Goal: Task Accomplishment & Management: Use online tool/utility

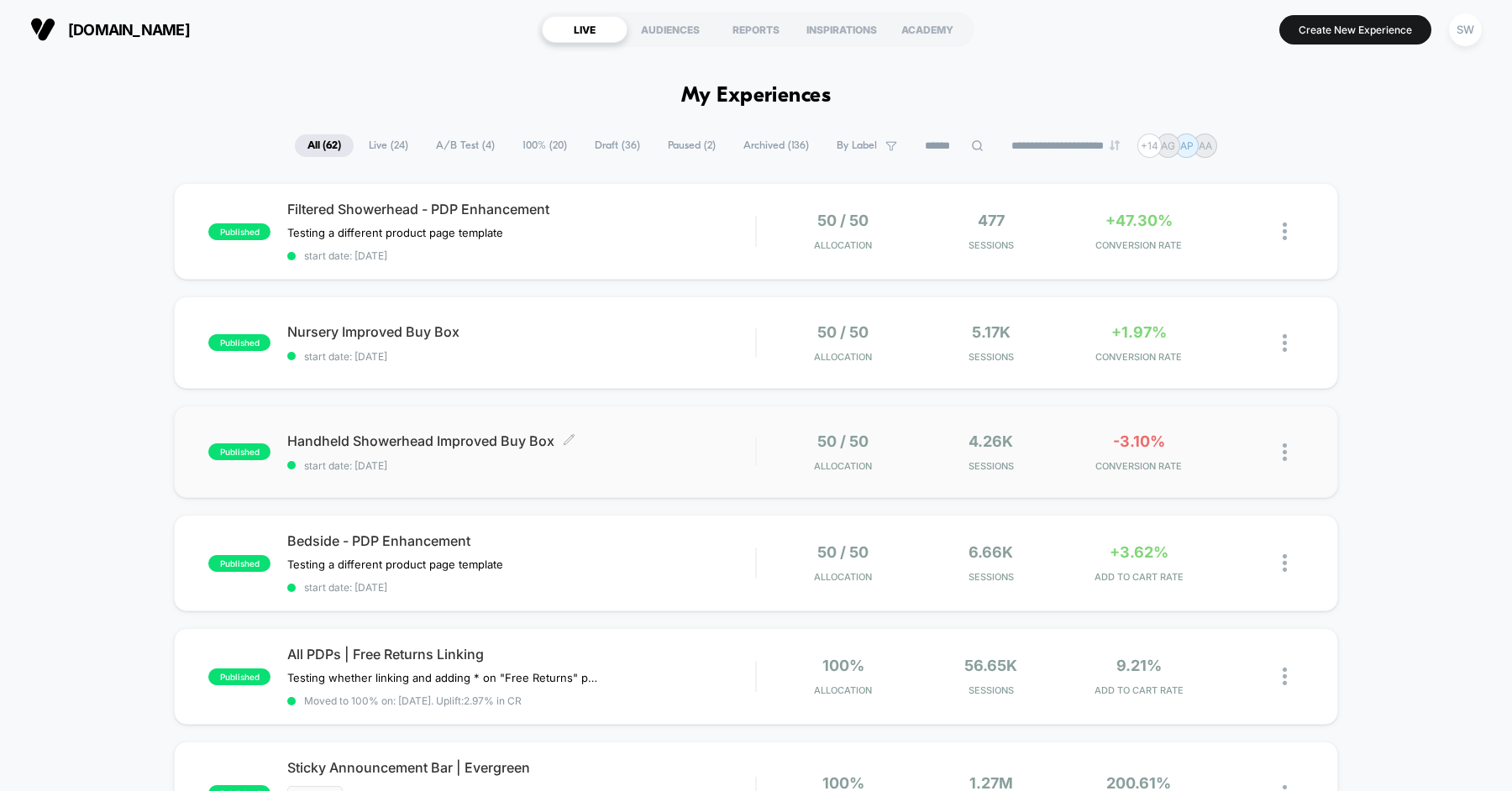
click at [658, 452] on div "Handheld Showerhead Improved Buy Box Click to edit experience details Click to …" at bounding box center [521, 452] width 468 height 40
click at [552, 307] on div "published Nursery Improved Buy Box start date: [DATE] 50 / 50 Allocation 5.17k …" at bounding box center [756, 343] width 1164 height 93
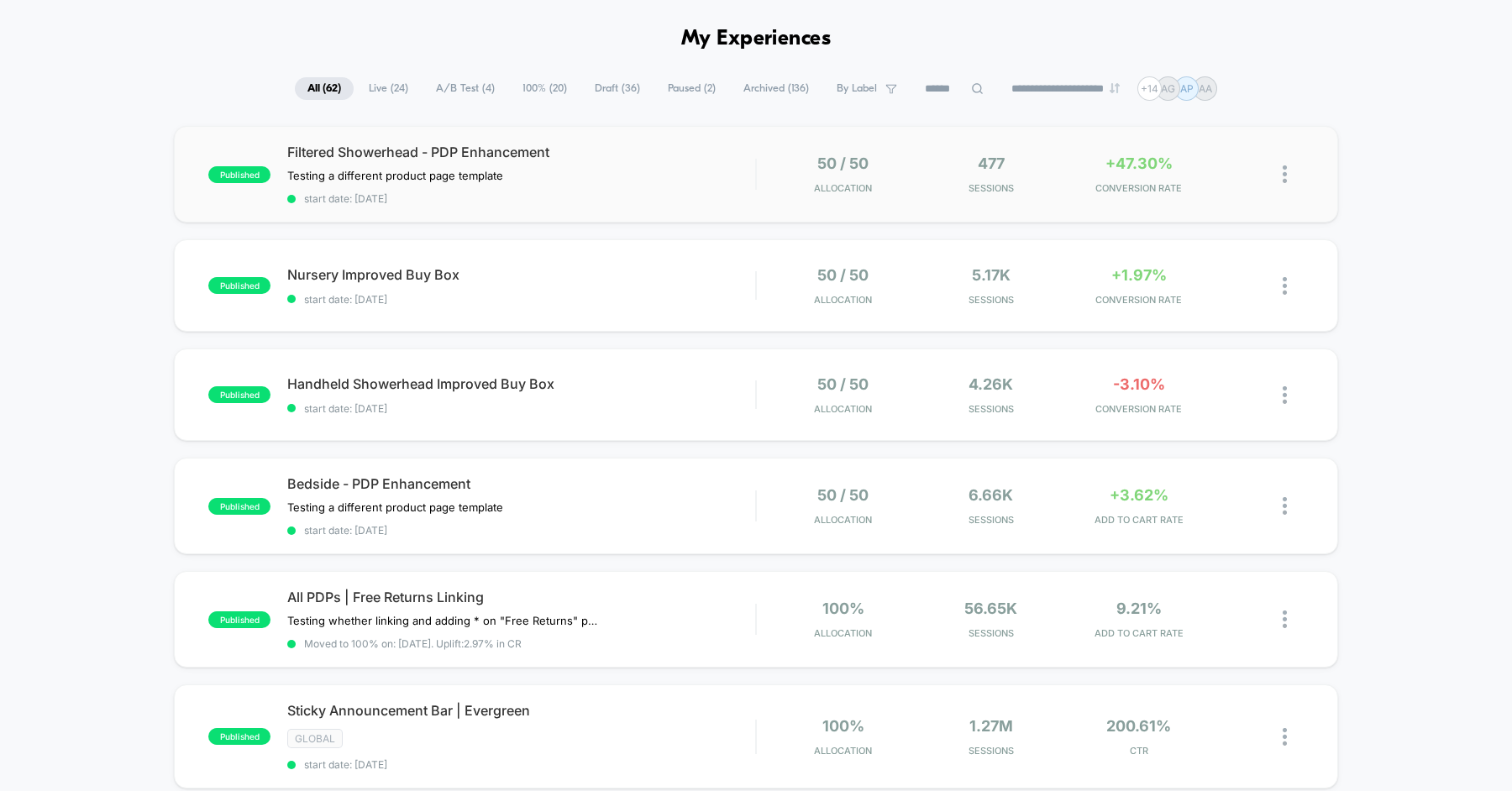
scroll to position [81, 0]
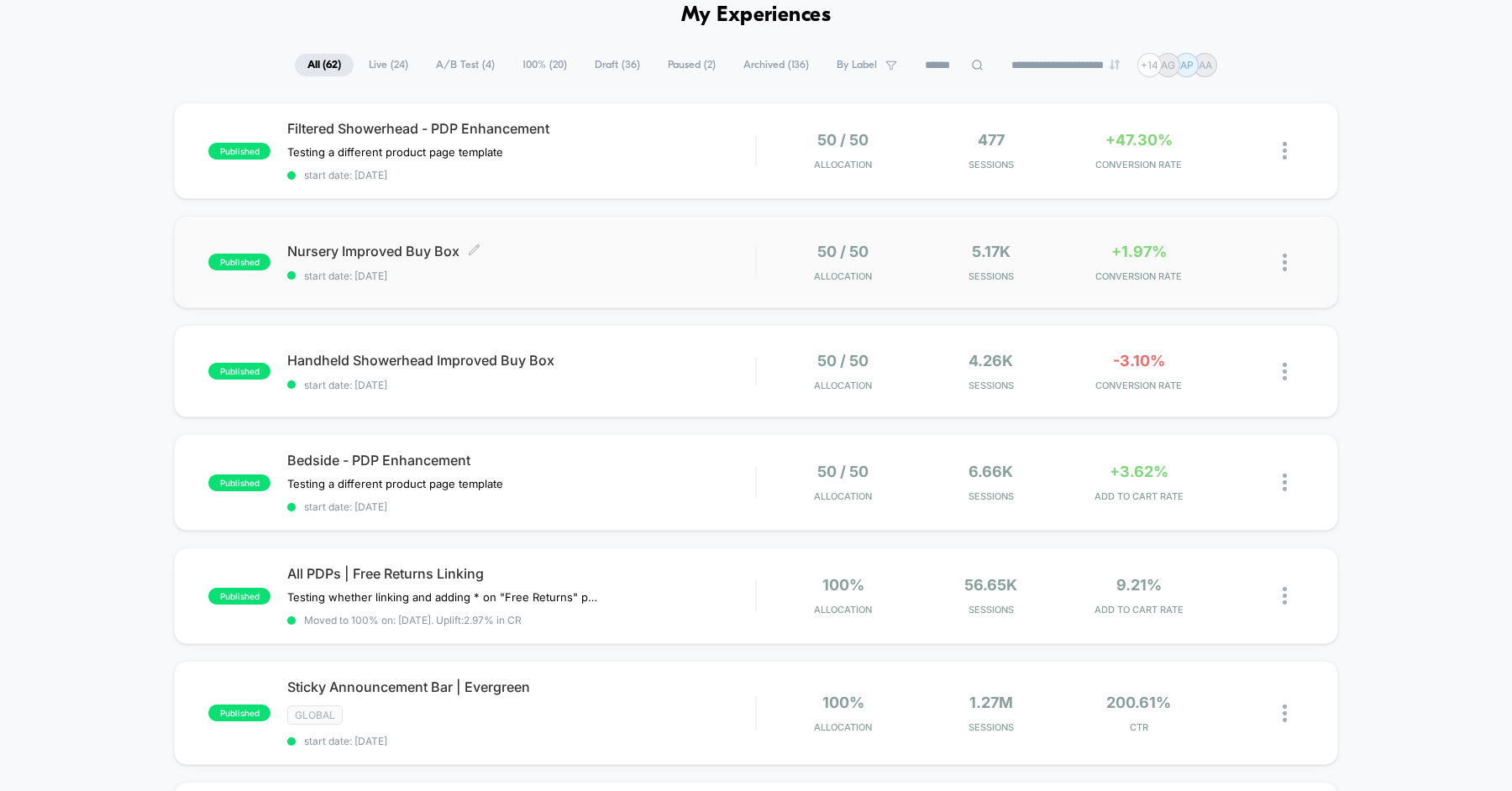
click at [646, 266] on div "Nursery Improved Buy Box Click to edit experience details Click to edit experie…" at bounding box center [521, 262] width 468 height 40
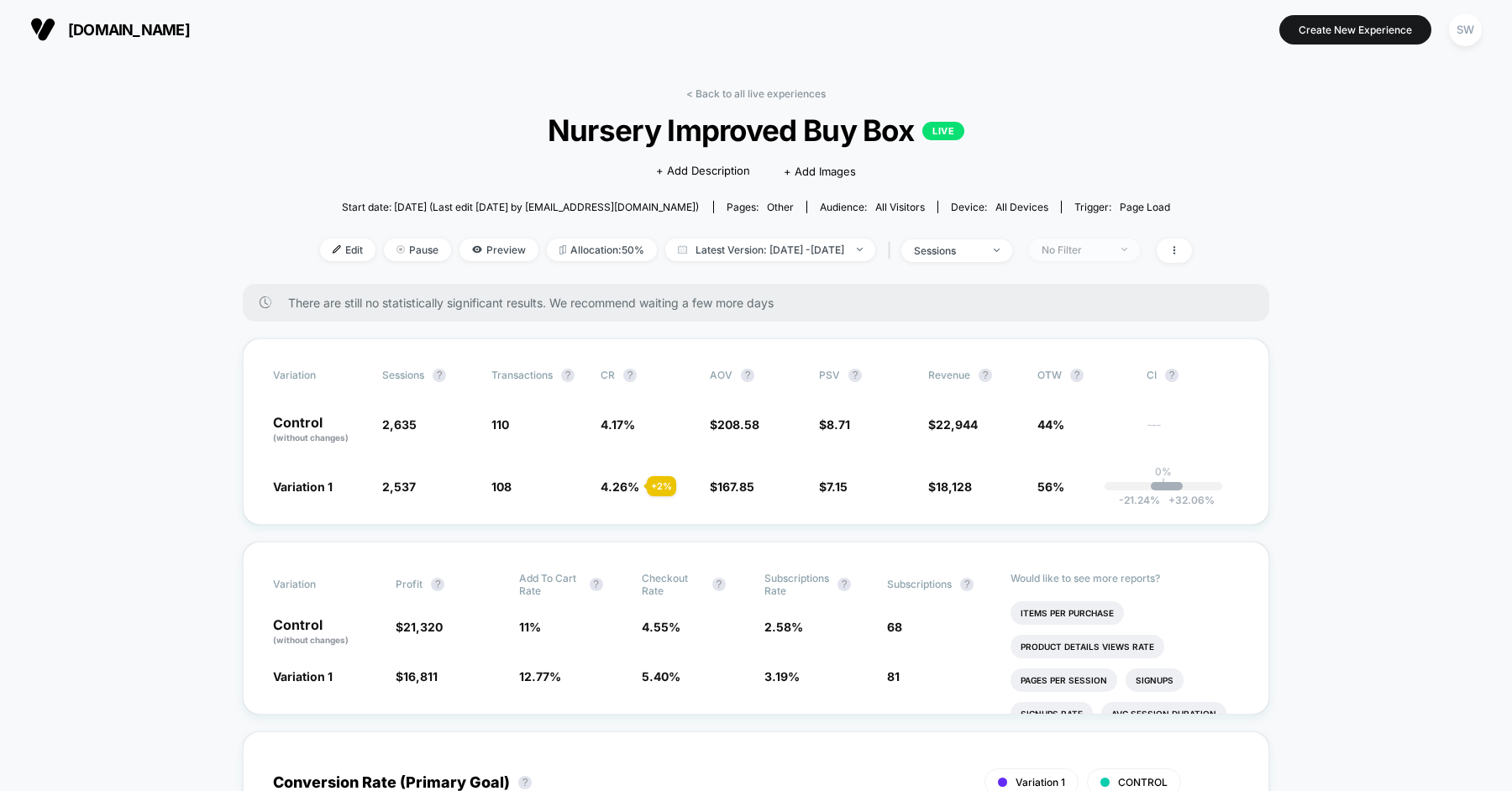
click at [1069, 254] on span "No Filter" at bounding box center [1084, 249] width 111 height 22
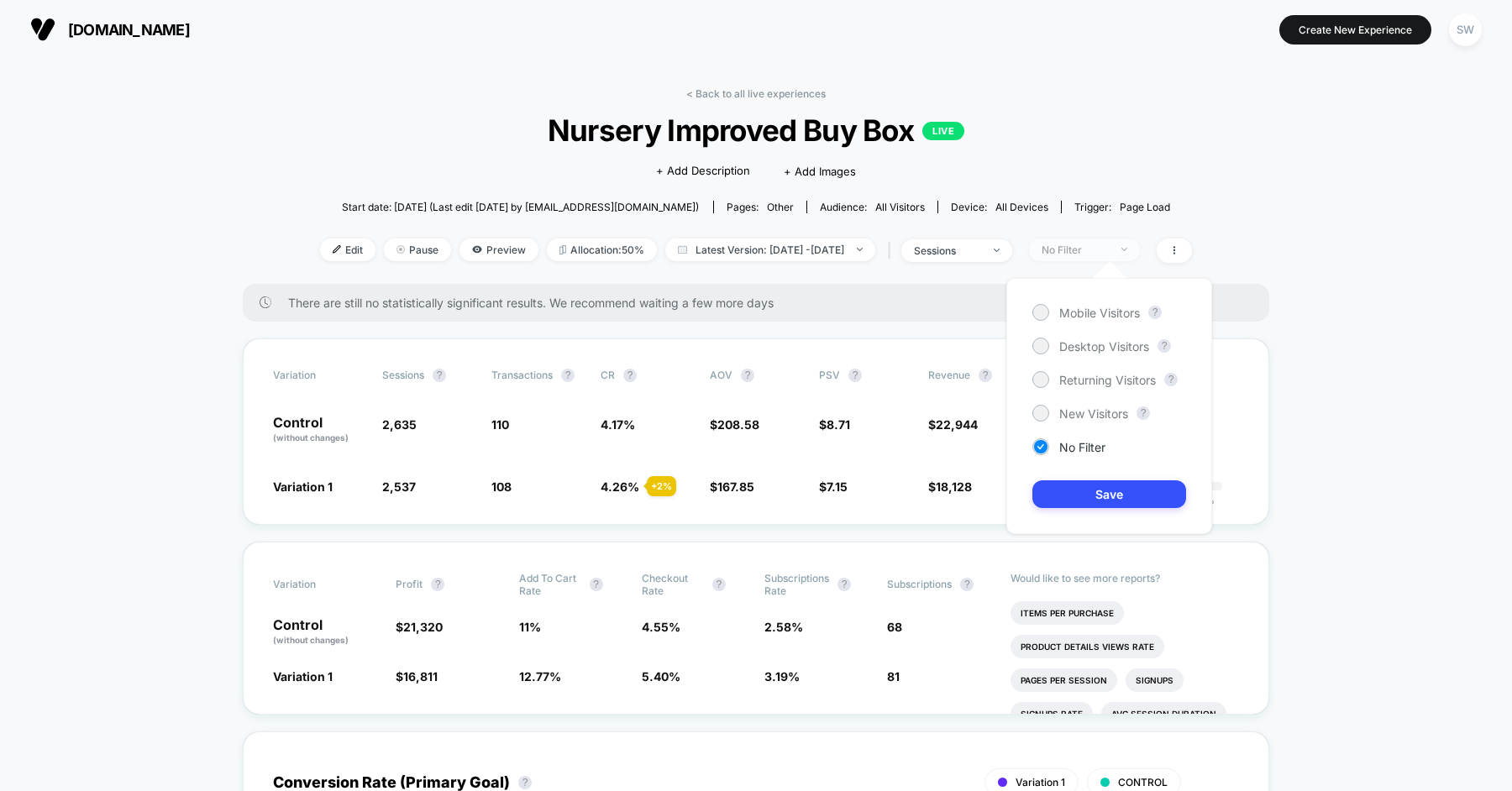
click at [1069, 254] on span "No Filter" at bounding box center [1084, 249] width 111 height 22
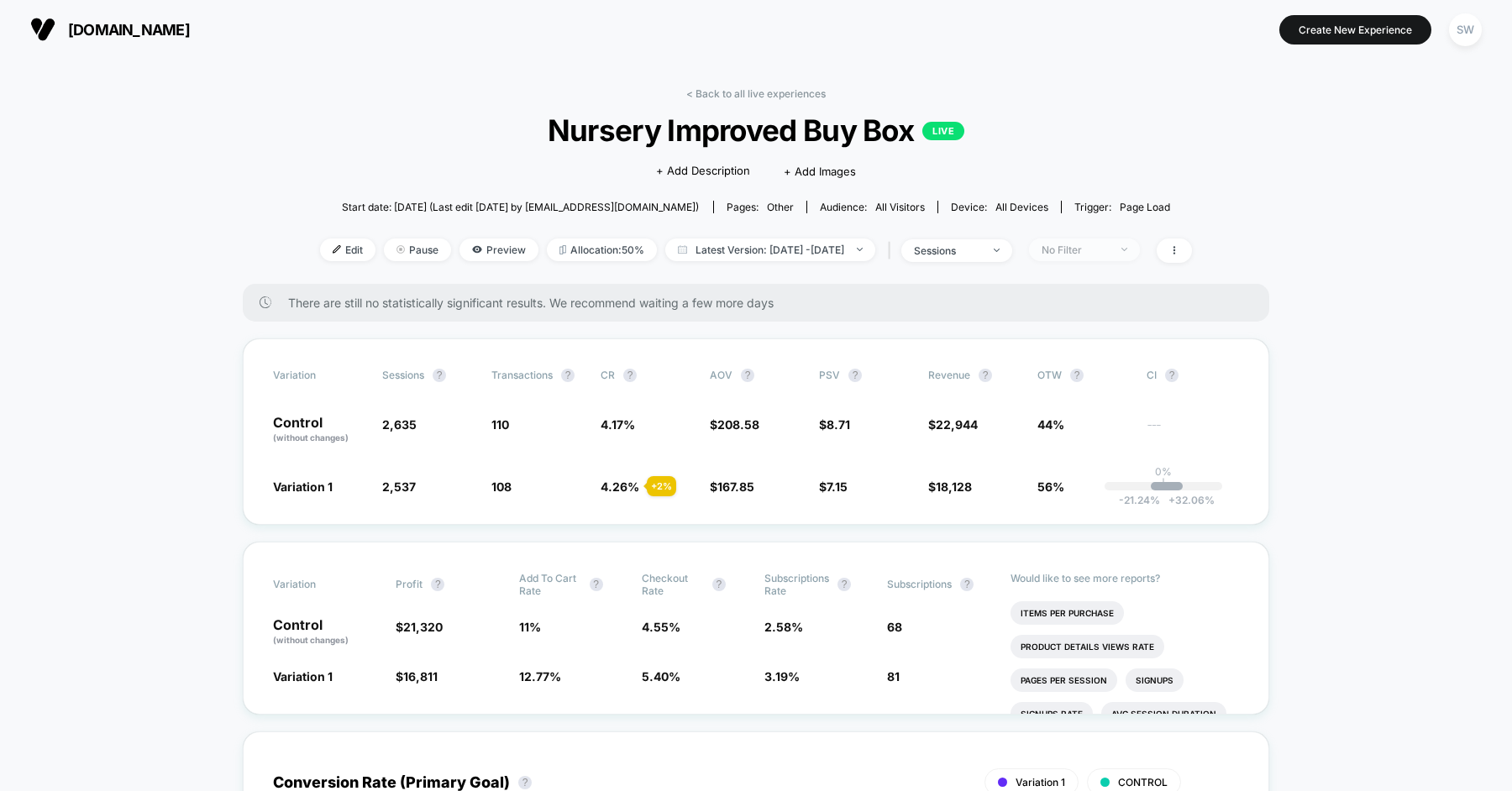
click at [1069, 254] on span "No Filter" at bounding box center [1084, 249] width 111 height 22
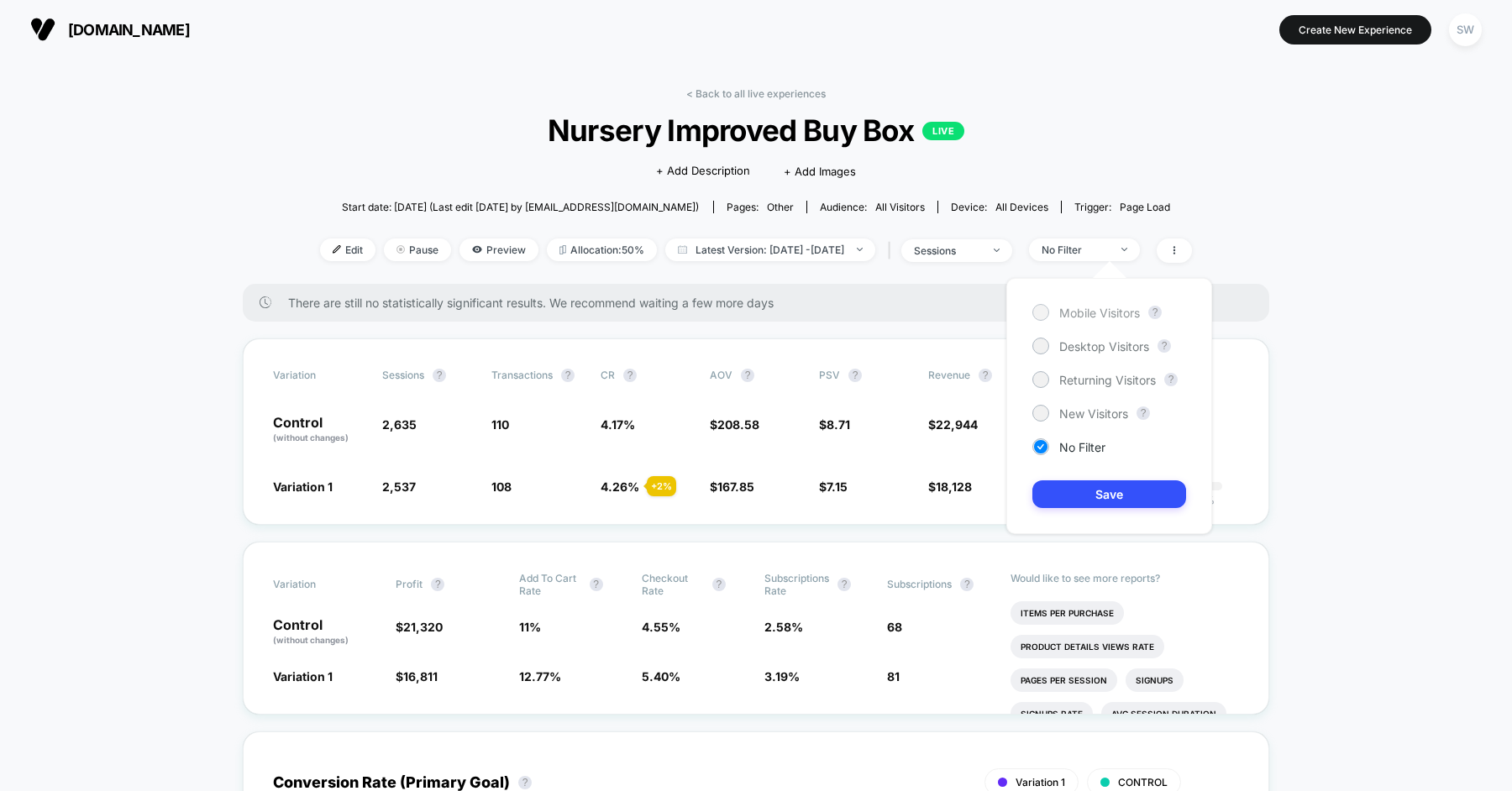
click at [1069, 306] on span "Mobile Visitors" at bounding box center [1100, 313] width 81 height 14
click at [1069, 488] on button "Save" at bounding box center [1108, 494] width 154 height 28
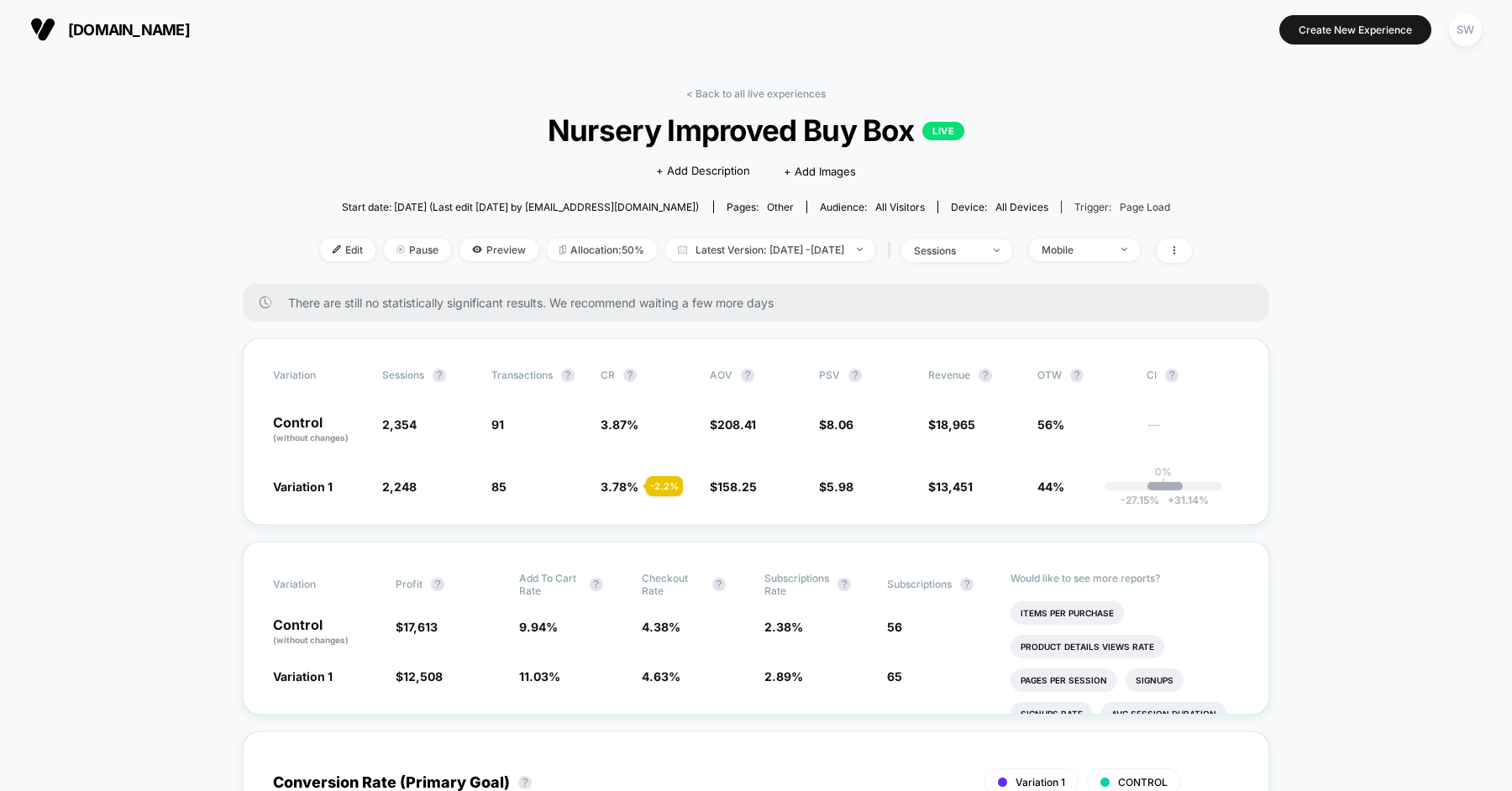
scroll to position [65, 0]
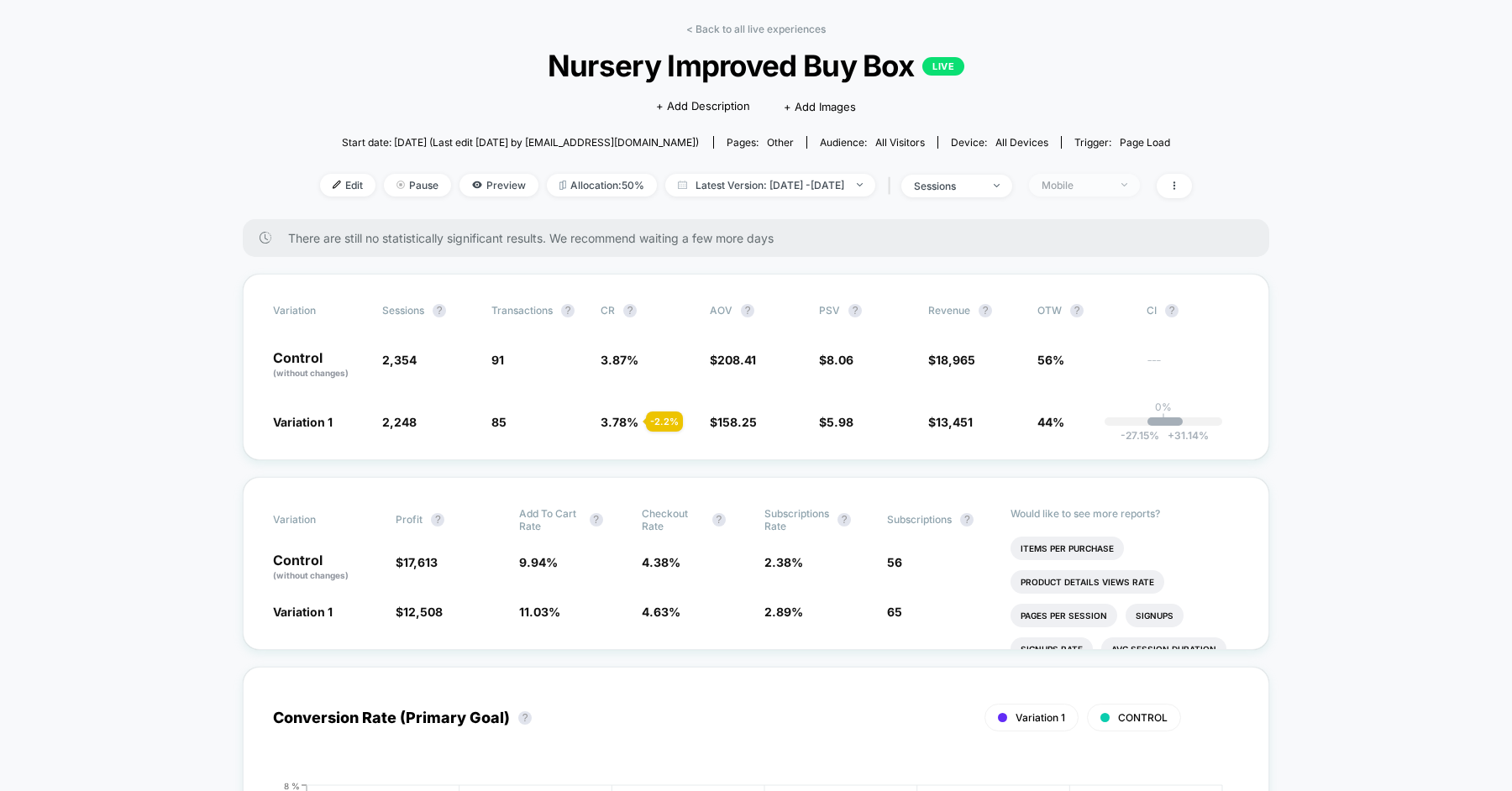
click at [1106, 189] on div "Mobile" at bounding box center [1076, 184] width 68 height 13
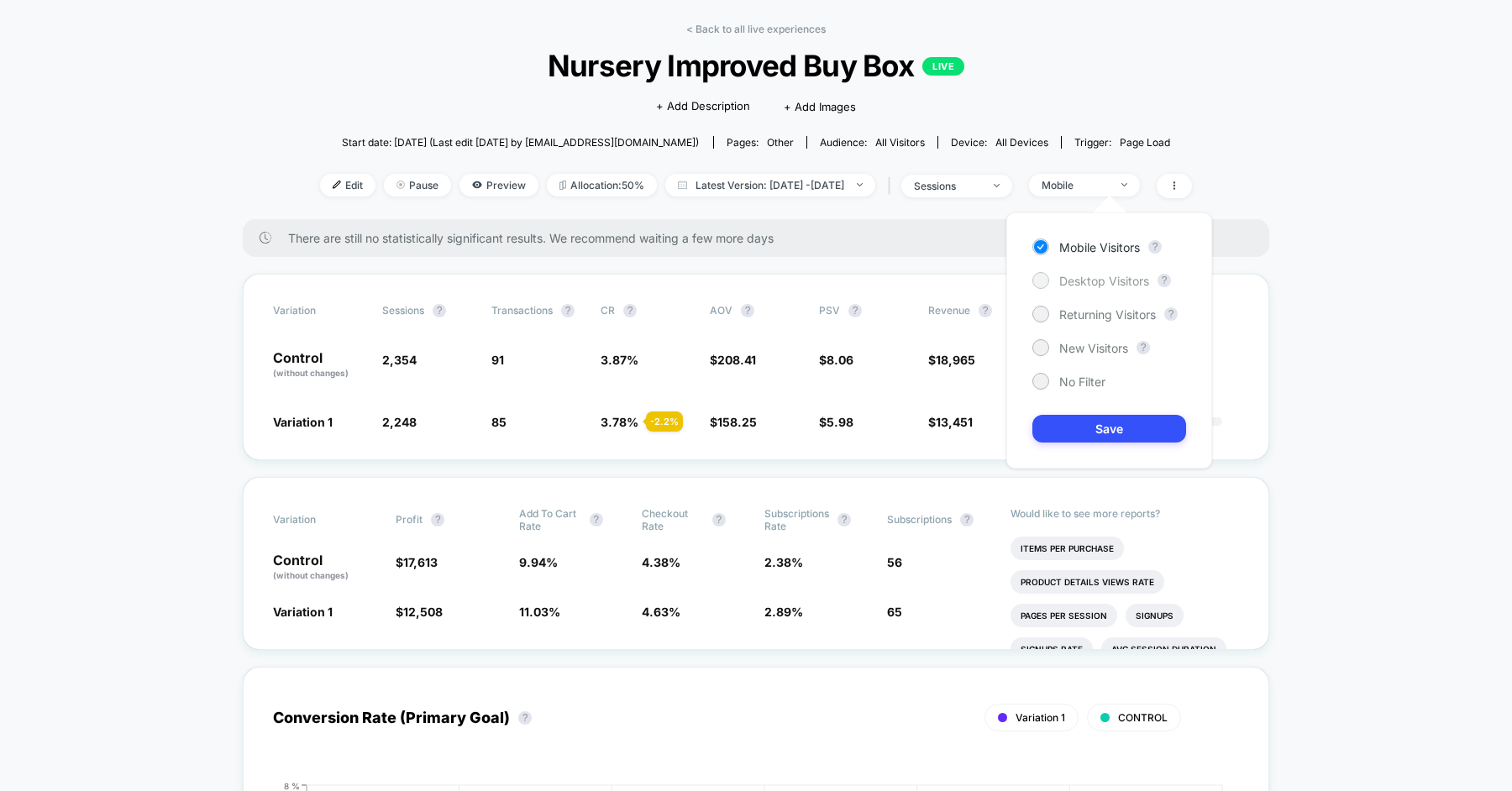
click at [1103, 275] on span "Desktop Visitors" at bounding box center [1104, 281] width 90 height 14
click at [1107, 434] on button "Save" at bounding box center [1108, 429] width 154 height 28
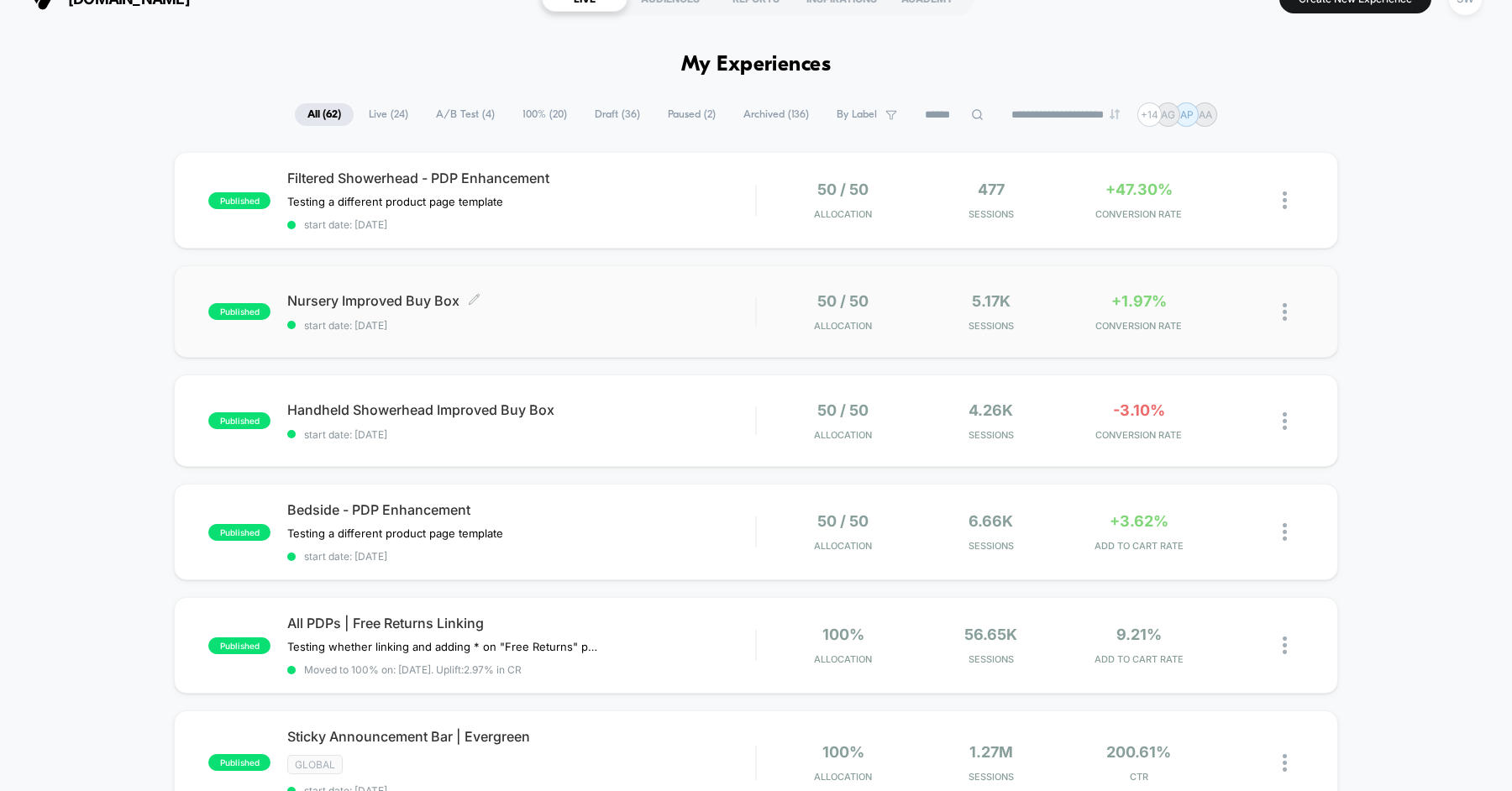
scroll to position [36, 0]
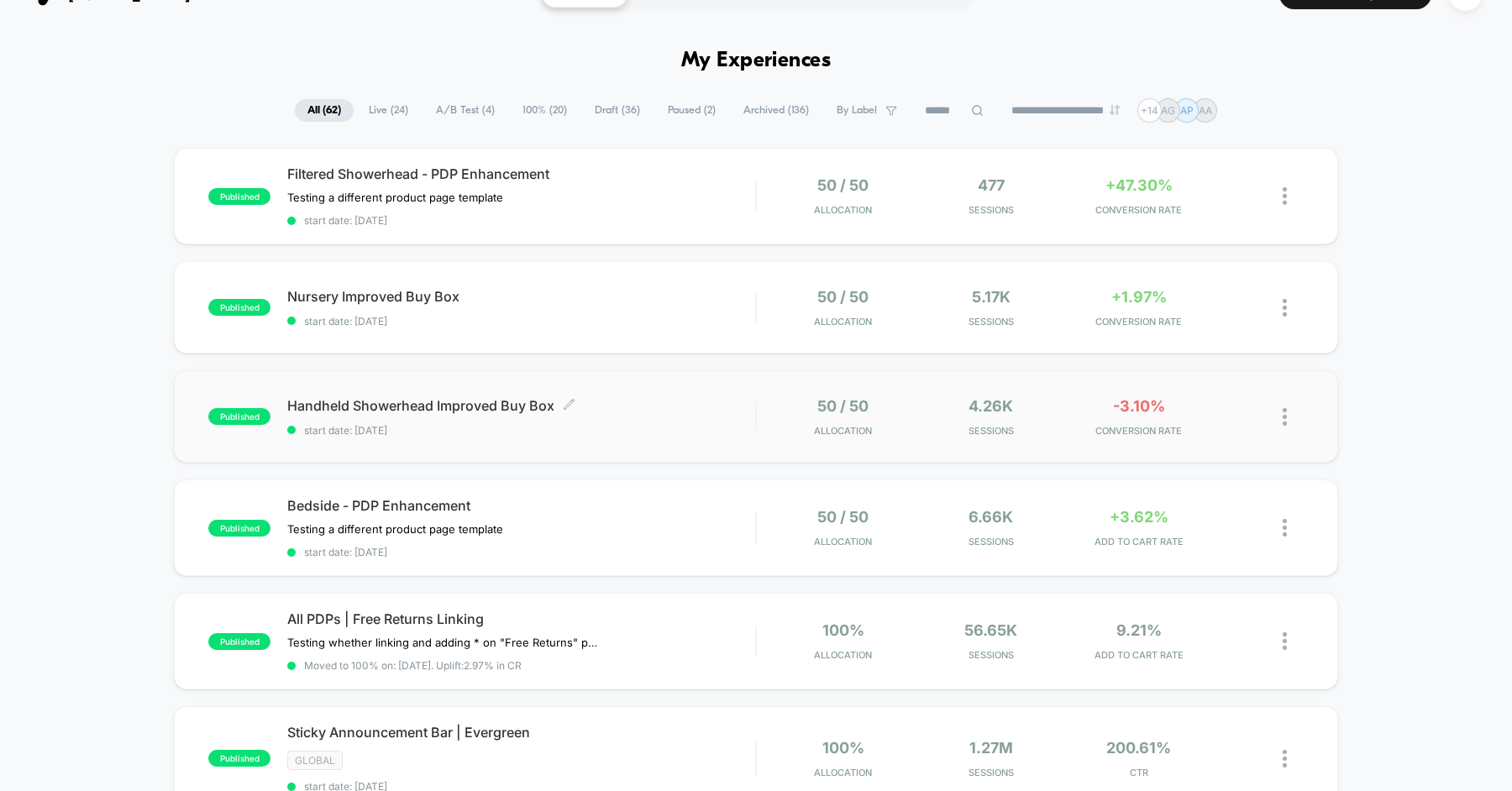
click at [665, 404] on span "Handheld Showerhead Improved Buy Box Click to edit experience details" at bounding box center [521, 405] width 468 height 16
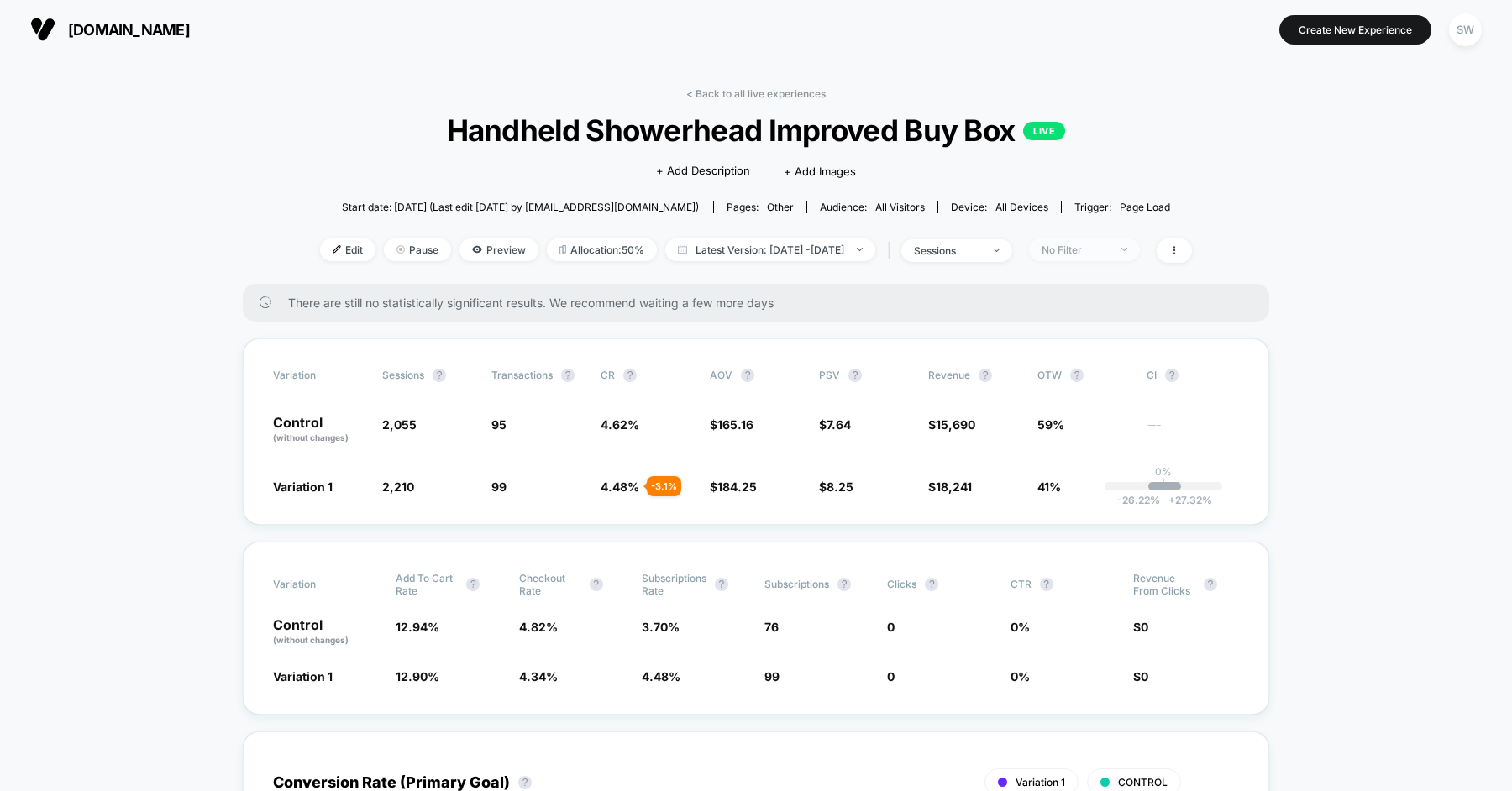
click at [1091, 246] on div "No Filter" at bounding box center [1076, 249] width 68 height 13
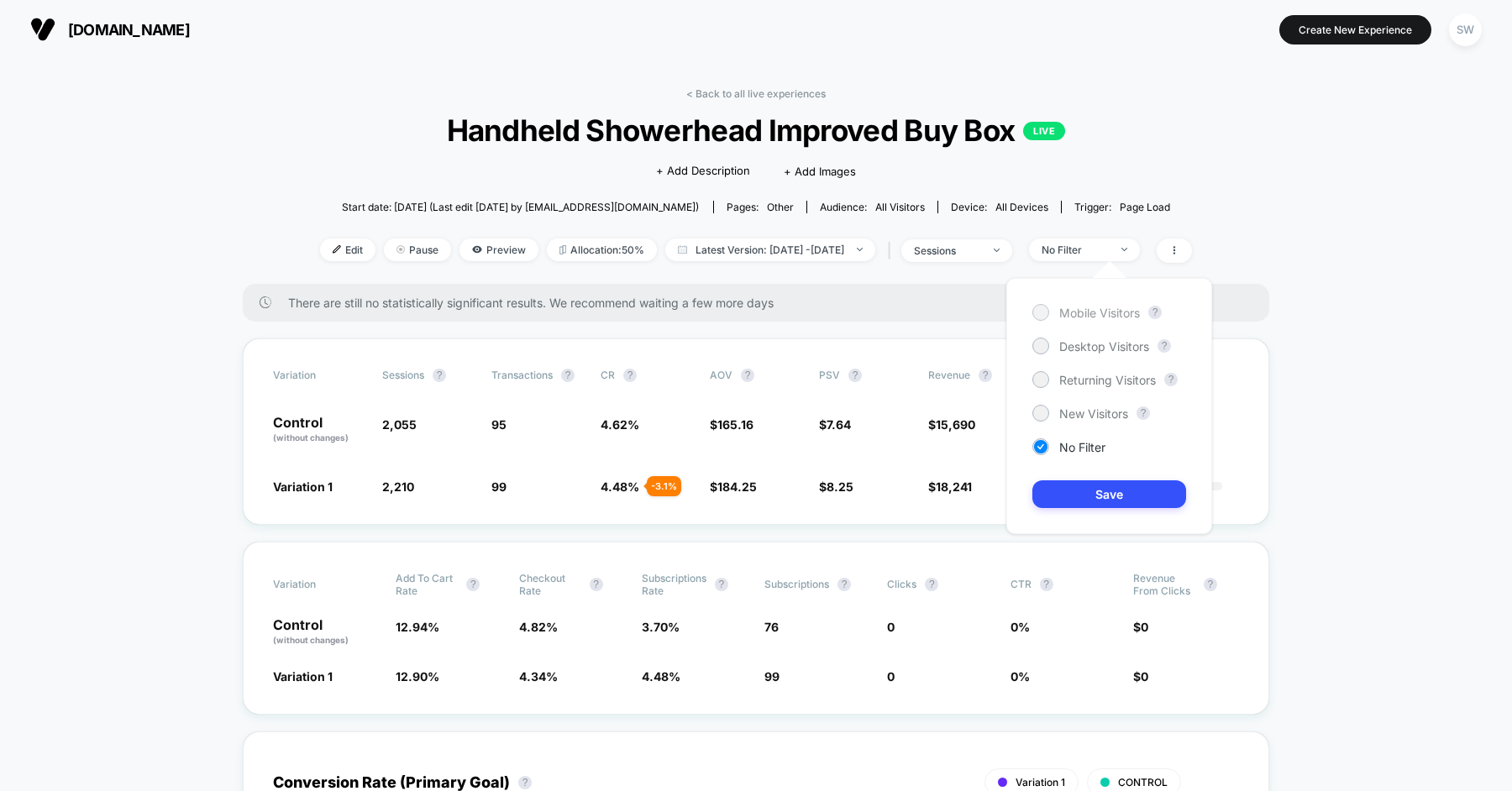
click at [1070, 320] on div "Mobile Visitors" at bounding box center [1085, 312] width 107 height 16
click at [1095, 488] on button "Save" at bounding box center [1108, 494] width 154 height 28
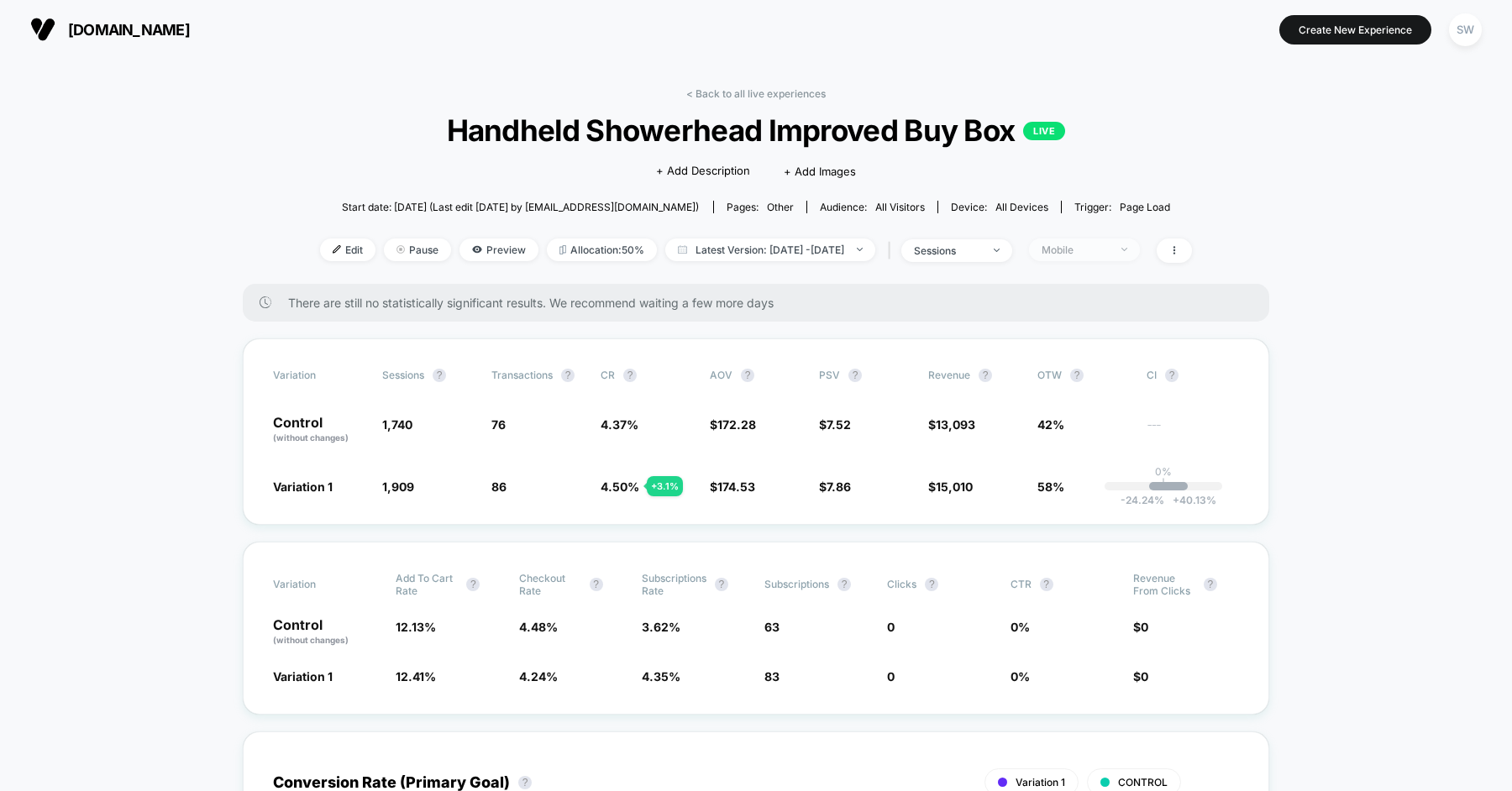
click at [1100, 248] on div "Mobile" at bounding box center [1076, 249] width 68 height 13
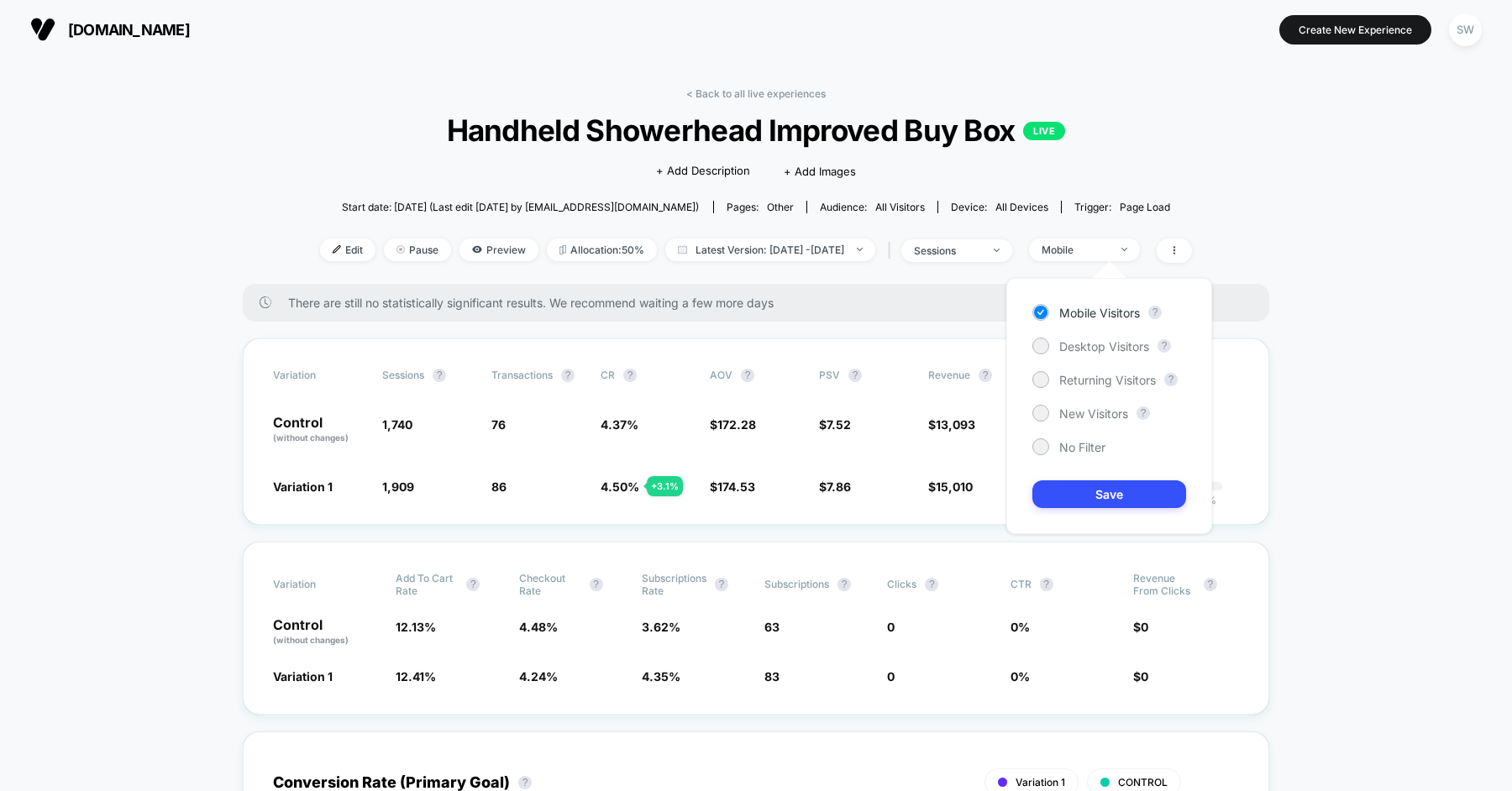
click at [1084, 357] on div "Mobile Visitors ? Desktop Visitors ? Returning Visitors ? New Visitors ? No Fil…" at bounding box center [1108, 406] width 206 height 256
click at [1094, 339] on span "Desktop Visitors" at bounding box center [1104, 346] width 90 height 14
click at [1093, 500] on button "Save" at bounding box center [1108, 494] width 154 height 28
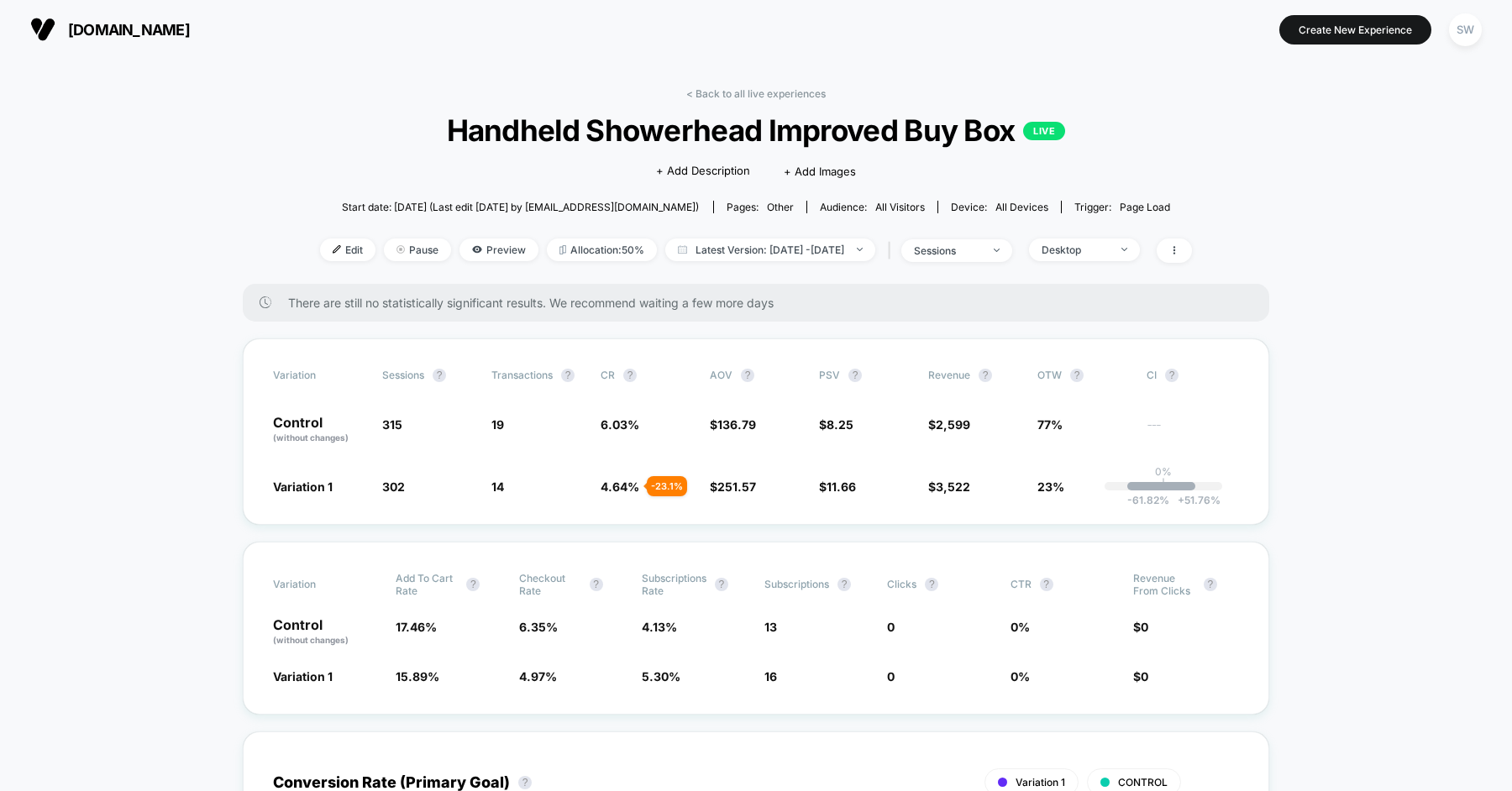
click at [1101, 267] on div "< Back to all live experiences Handheld Showerhead Improved Buy Box LIVE Click …" at bounding box center [755, 185] width 872 height 197
click at [1111, 242] on span "Desktop" at bounding box center [1084, 249] width 111 height 22
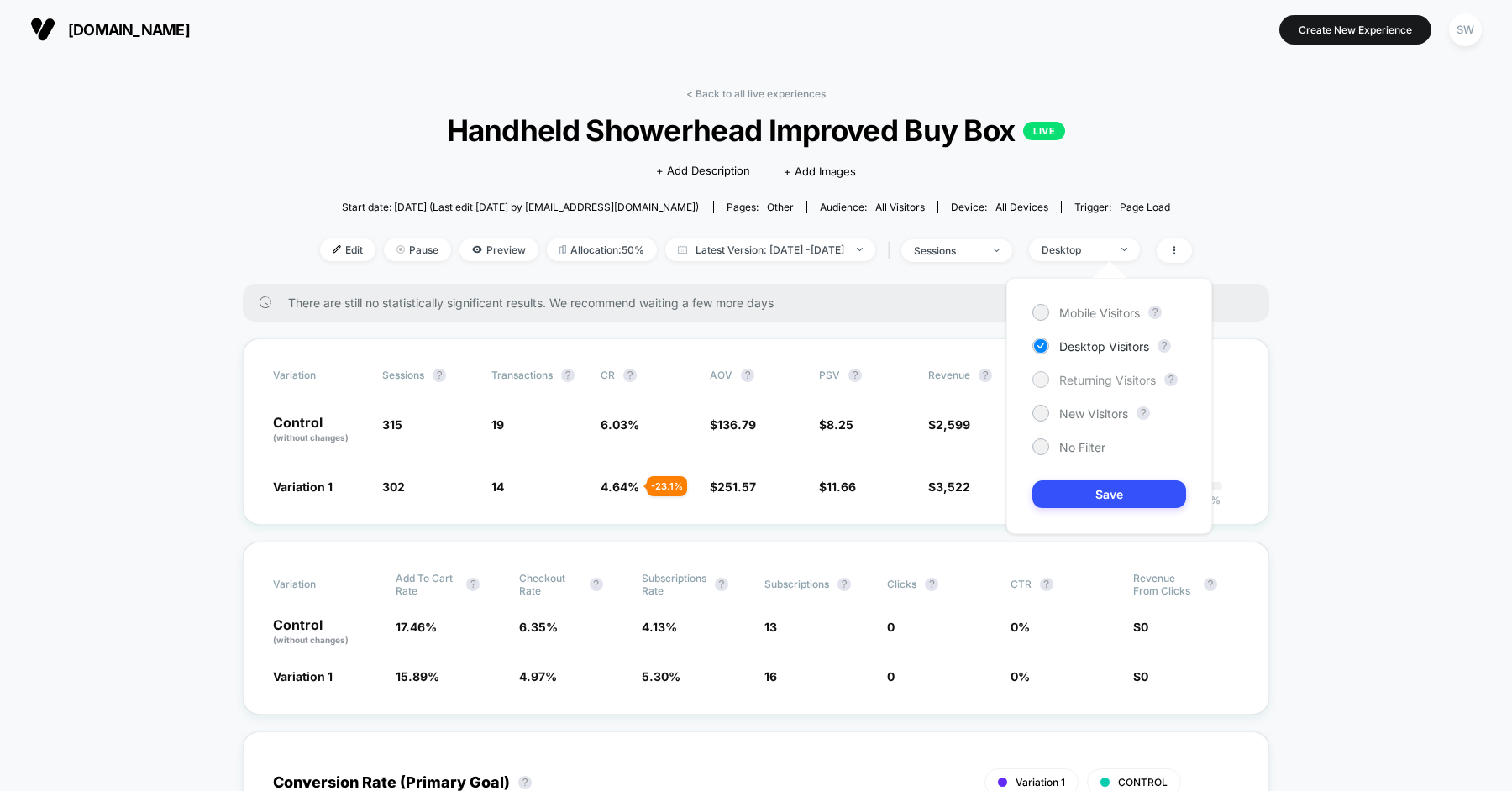
click at [1106, 381] on span "Returning Visitors" at bounding box center [1107, 380] width 97 height 14
click at [1108, 496] on button "Save" at bounding box center [1108, 494] width 154 height 28
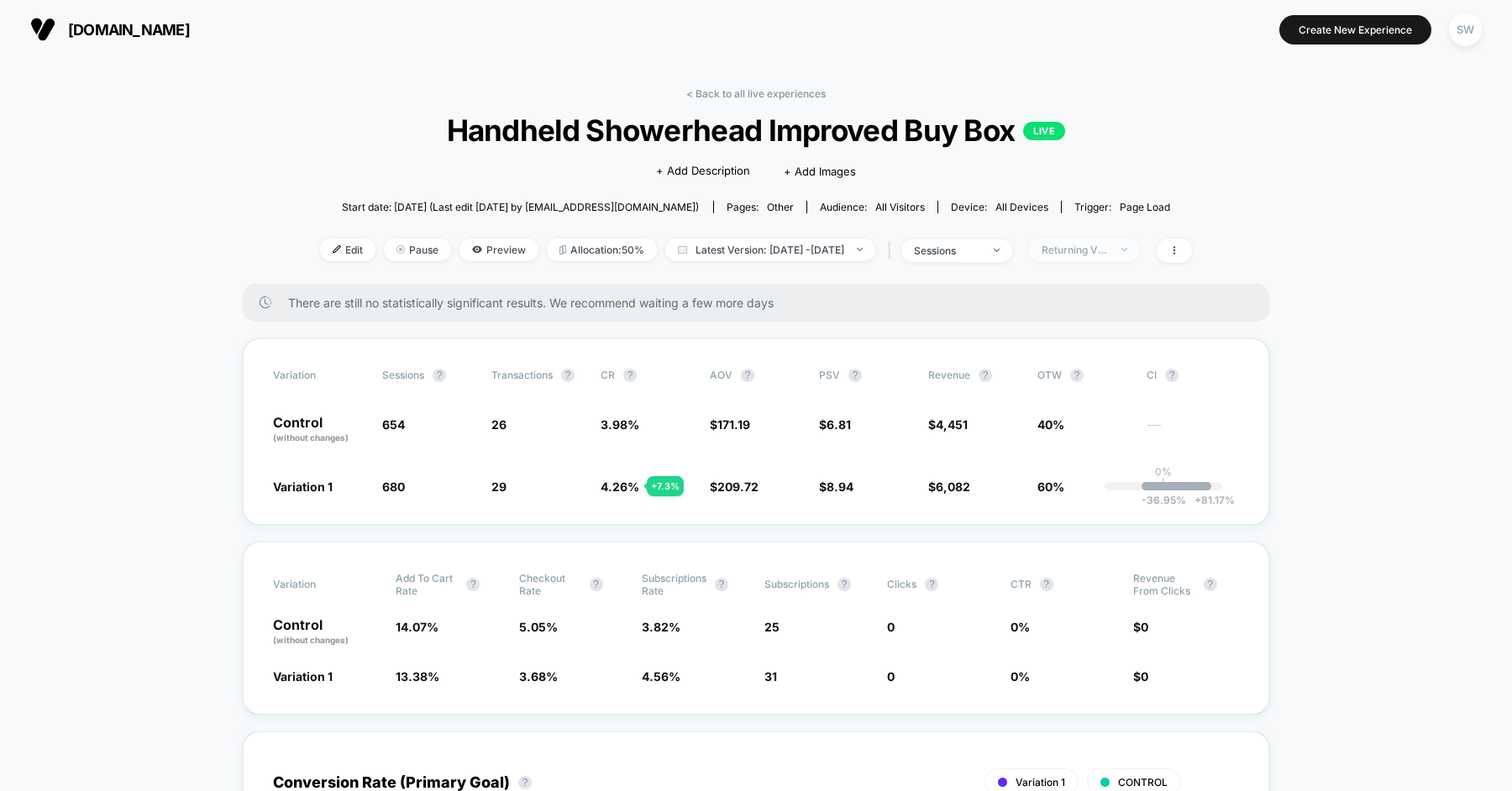
click at [1108, 244] on div "Returning Visitors" at bounding box center [1076, 249] width 68 height 13
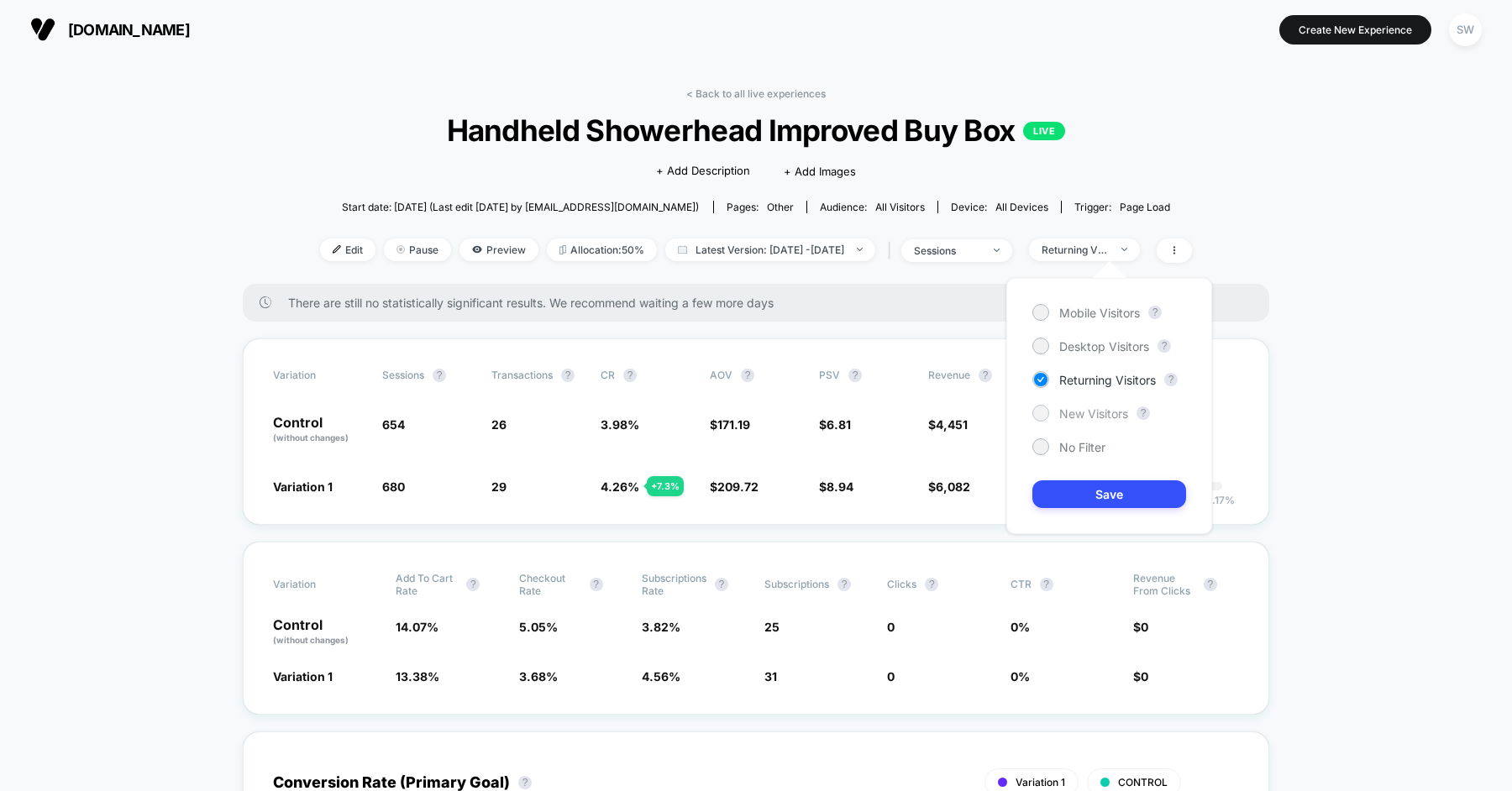
click at [1091, 408] on span "New Visitors" at bounding box center [1093, 413] width 69 height 14
click at [1091, 488] on button "Save" at bounding box center [1108, 494] width 154 height 28
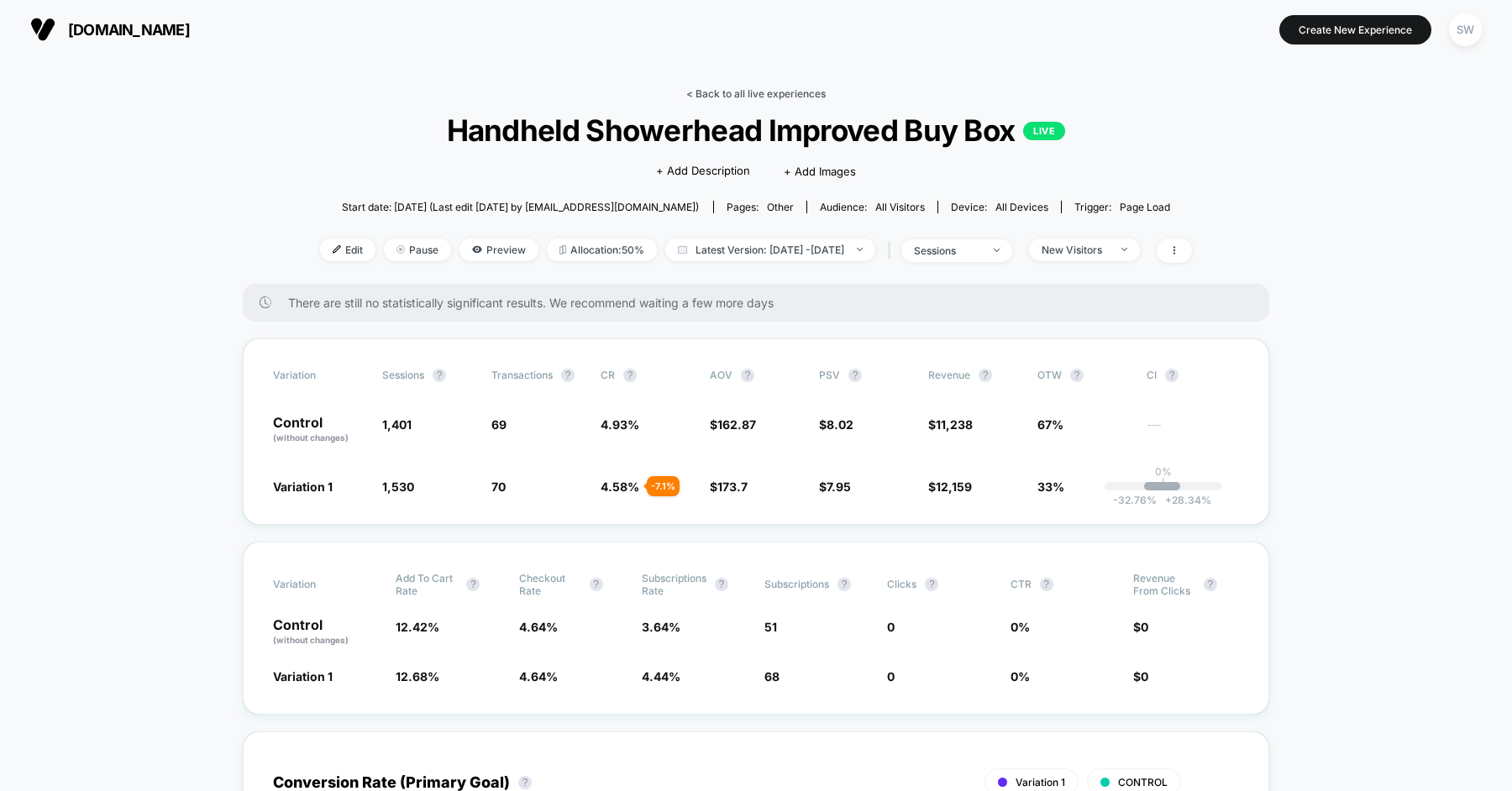
click at [739, 98] on link "< Back to all live experiences" at bounding box center [756, 93] width 139 height 13
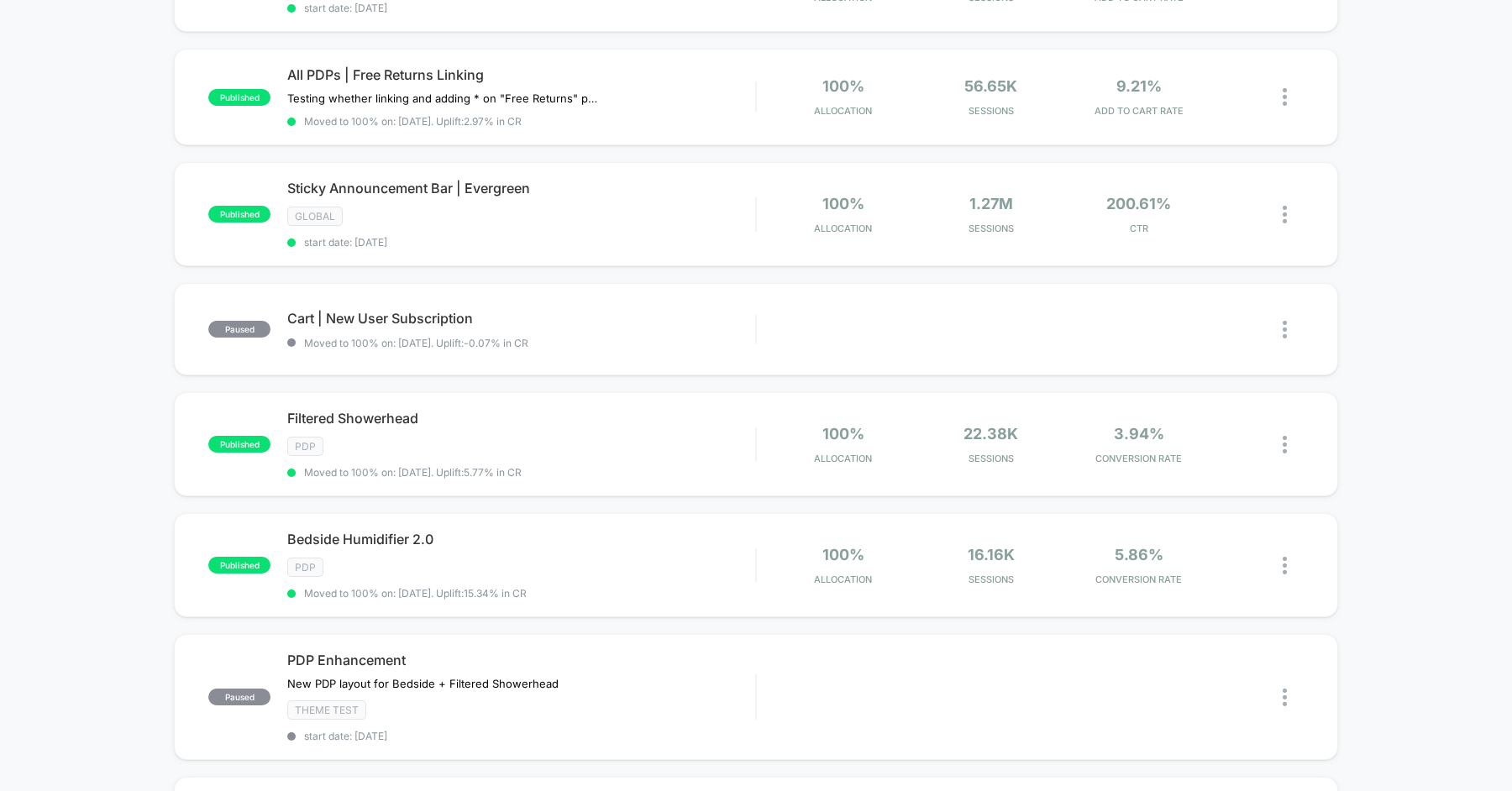
scroll to position [653, 0]
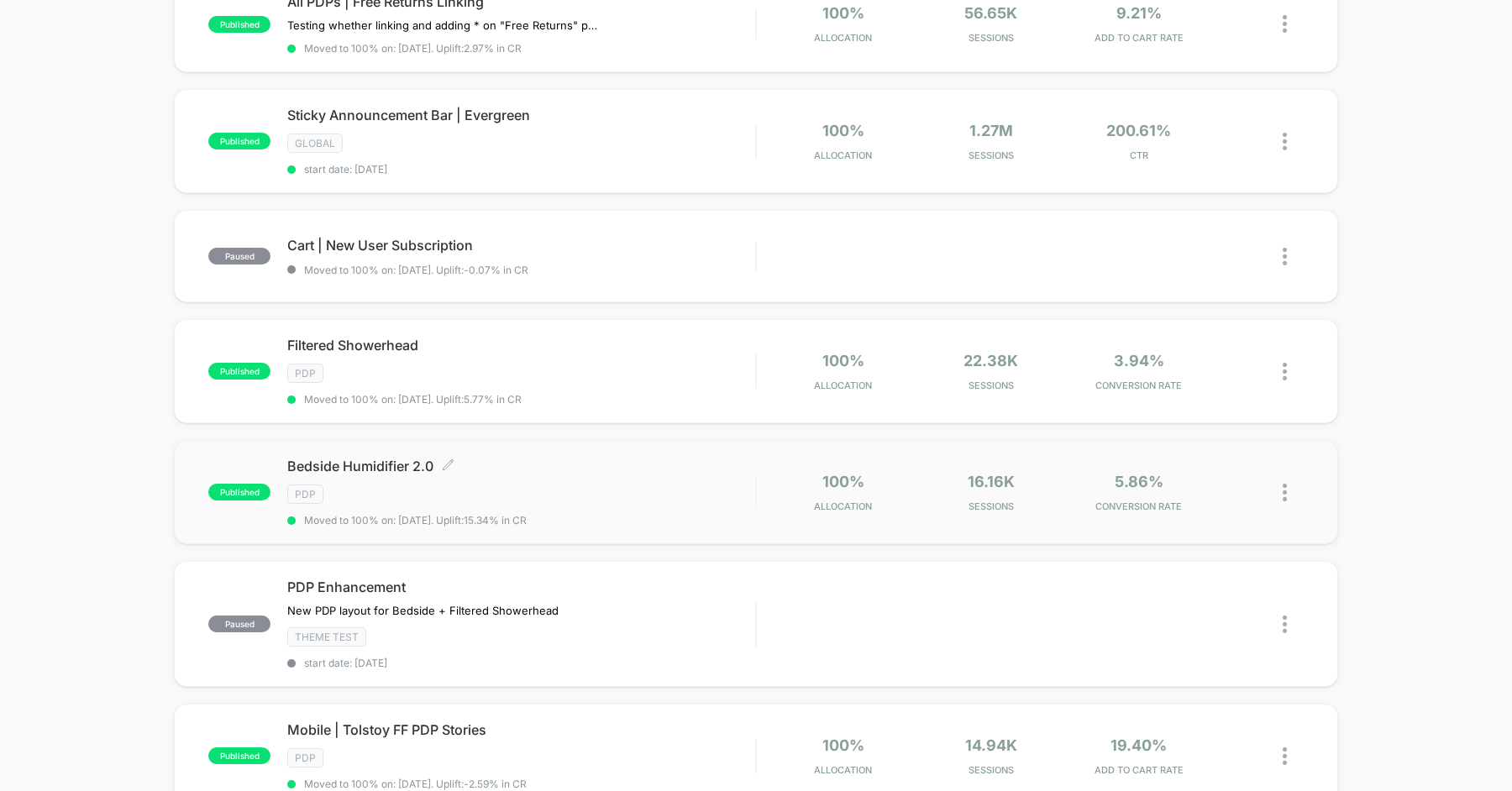
click at [586, 488] on div "PDP" at bounding box center [521, 494] width 468 height 19
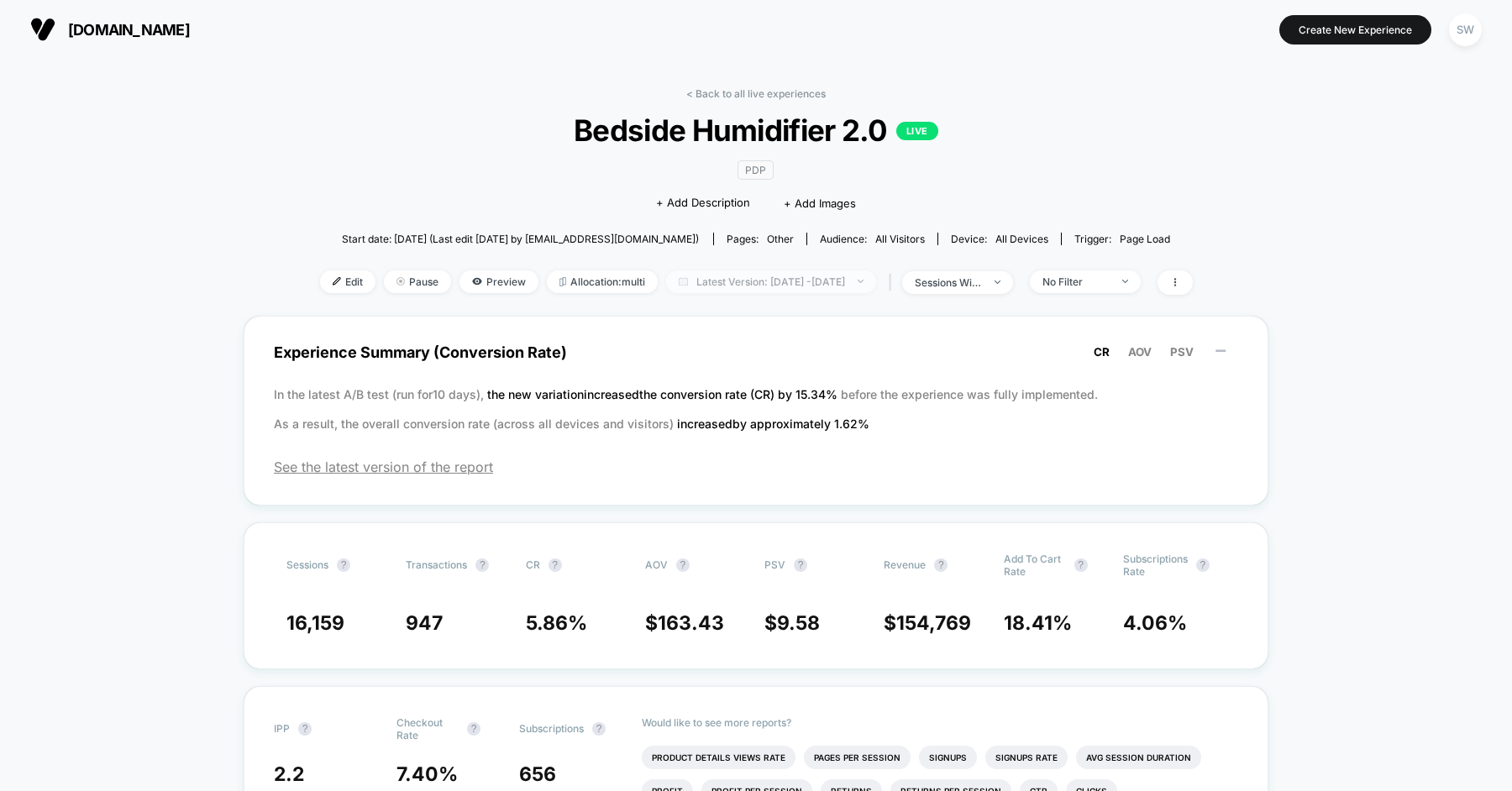
click at [704, 270] on span "Latest Version: [DATE] - [DATE]" at bounding box center [770, 281] width 210 height 22
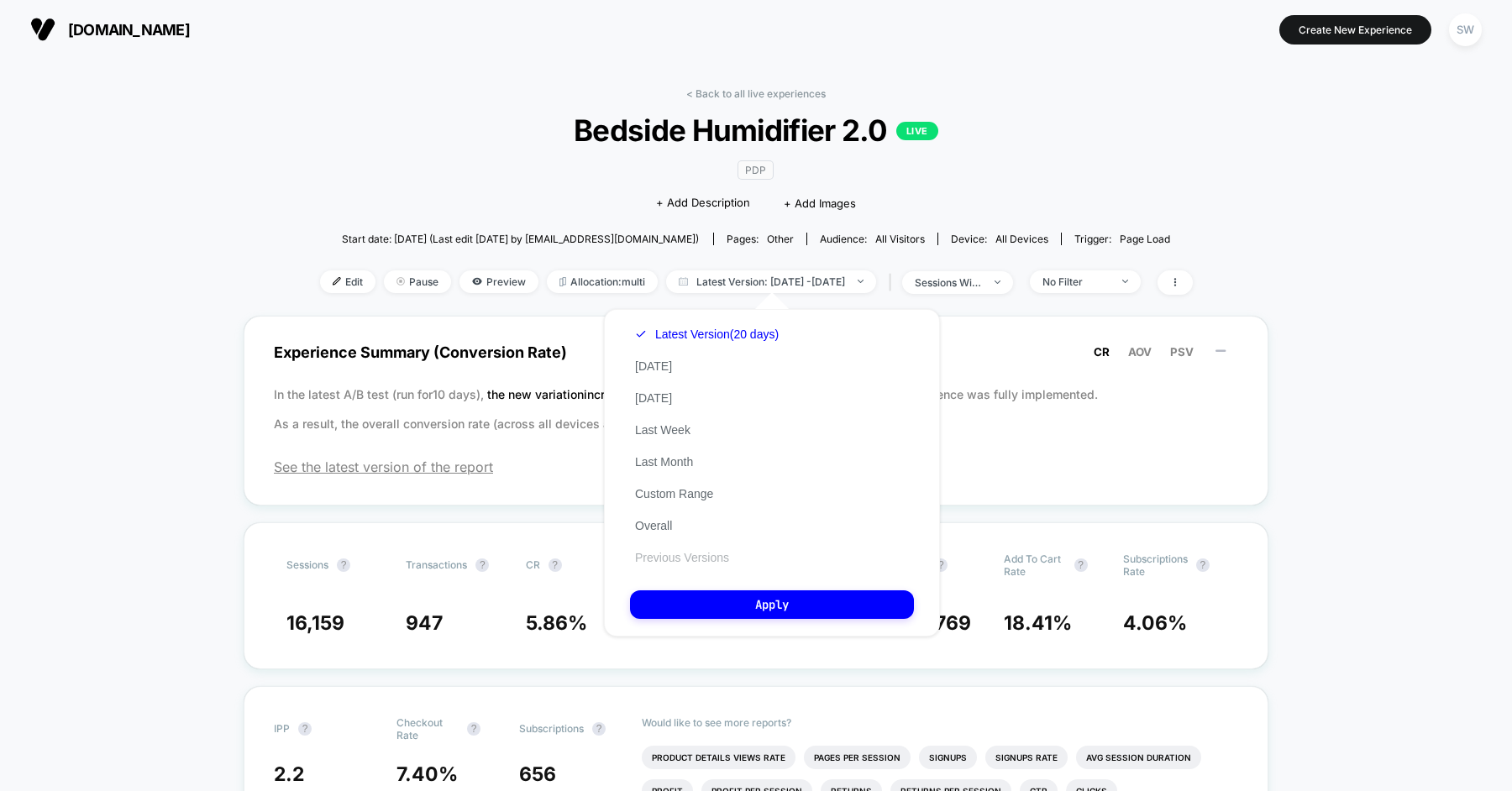
click at [686, 555] on button "Previous Versions" at bounding box center [682, 558] width 104 height 15
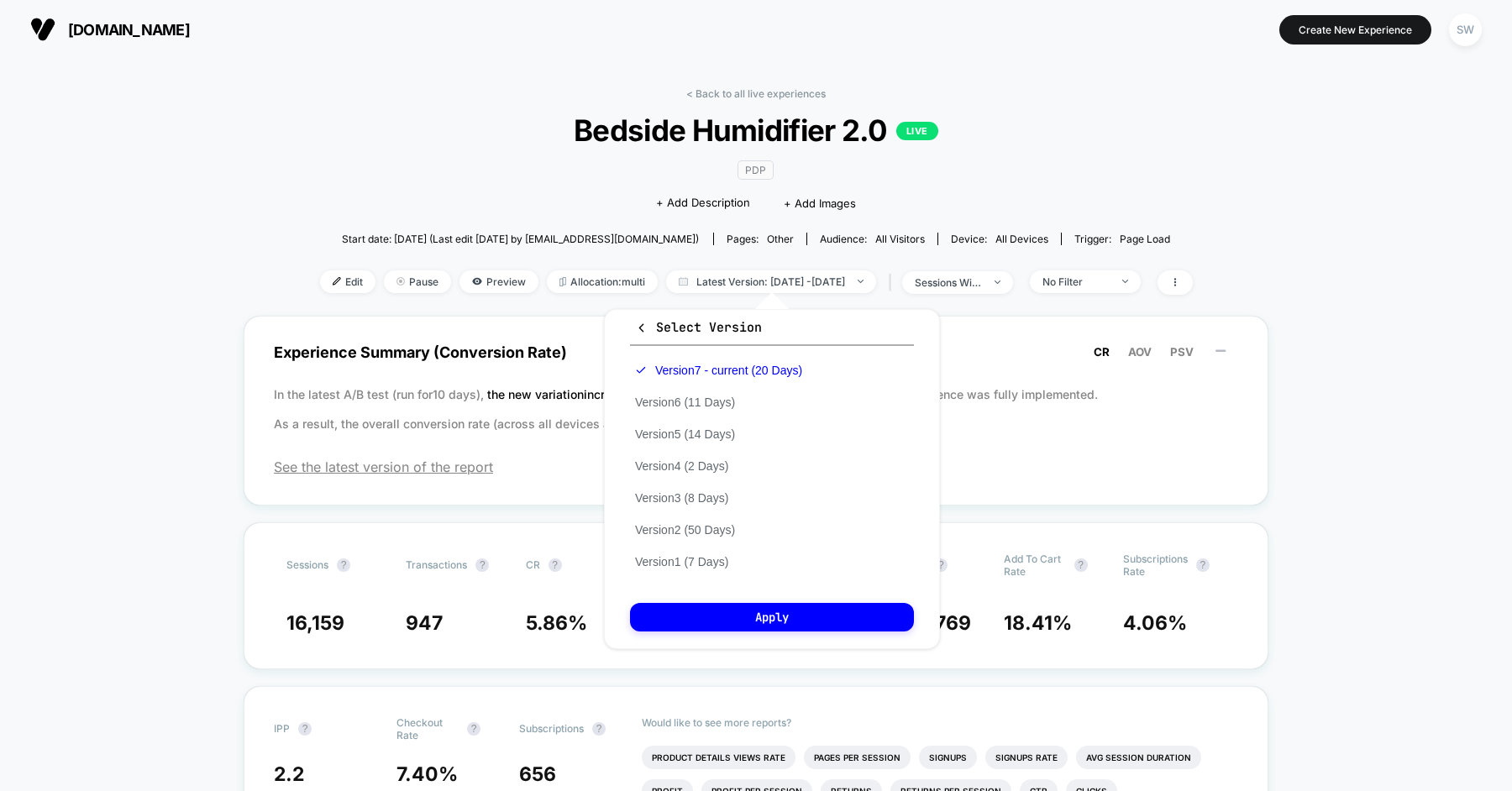
click at [715, 391] on div "Version 7 - current (20 Days) Version 6 (11 Days) Version 5 (14 Days) Version 4…" at bounding box center [718, 466] width 178 height 223
click at [707, 401] on button "Version 6 (11 Days)" at bounding box center [685, 403] width 110 height 15
click at [760, 631] on button "Apply" at bounding box center [771, 618] width 284 height 29
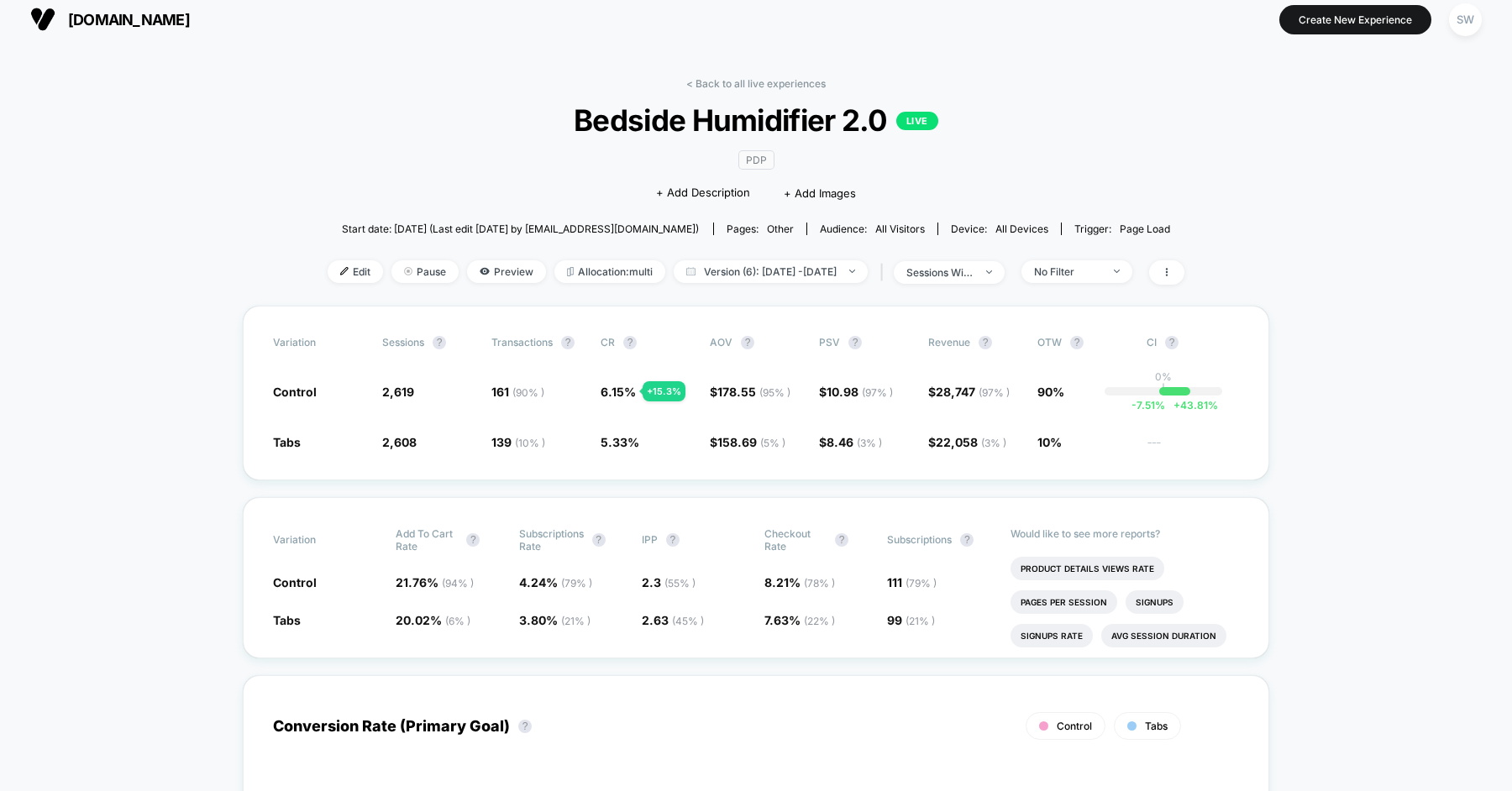
scroll to position [2, 0]
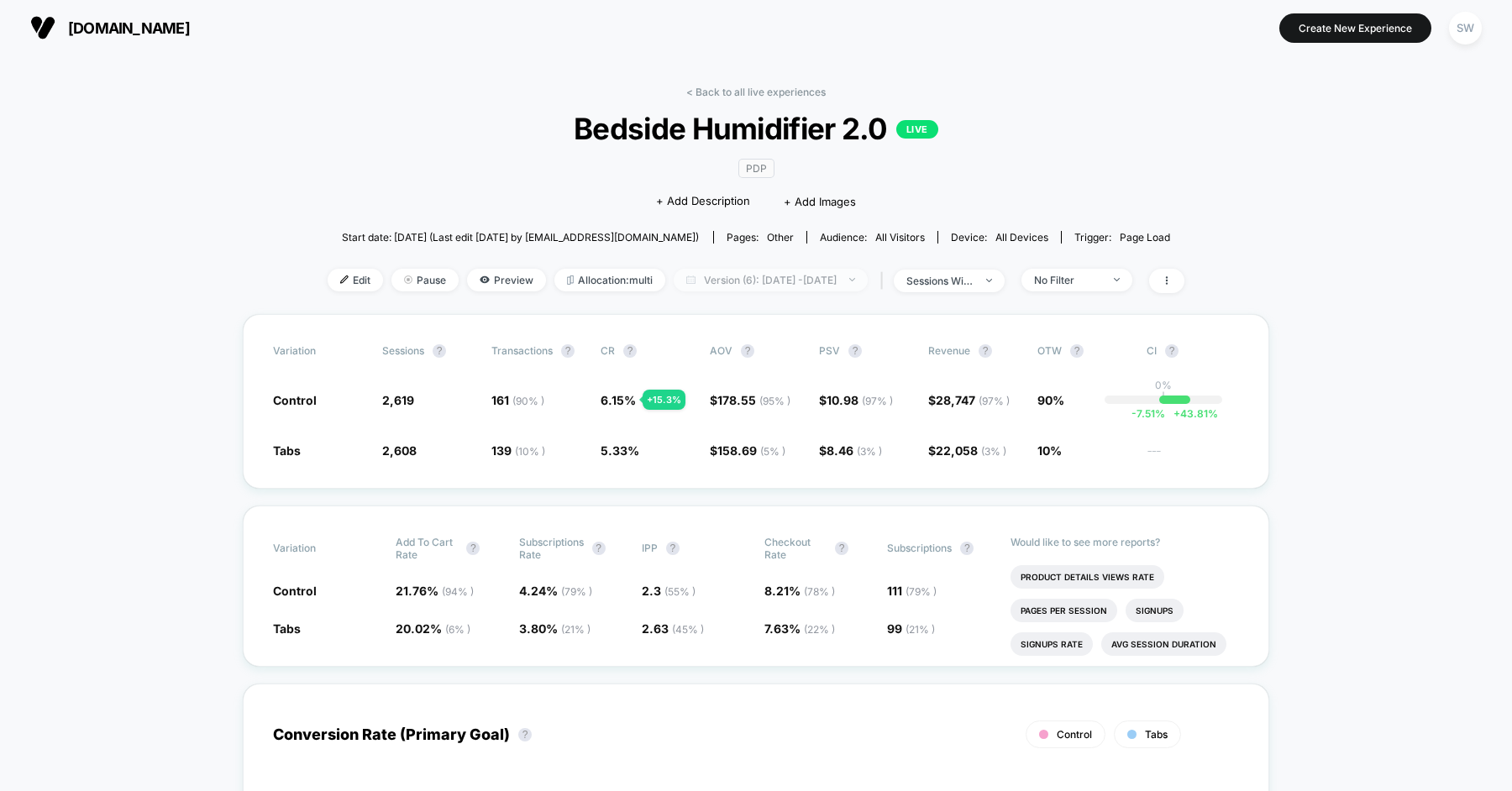
click at [749, 271] on span "Version (6): [DATE] - [DATE]" at bounding box center [770, 279] width 194 height 22
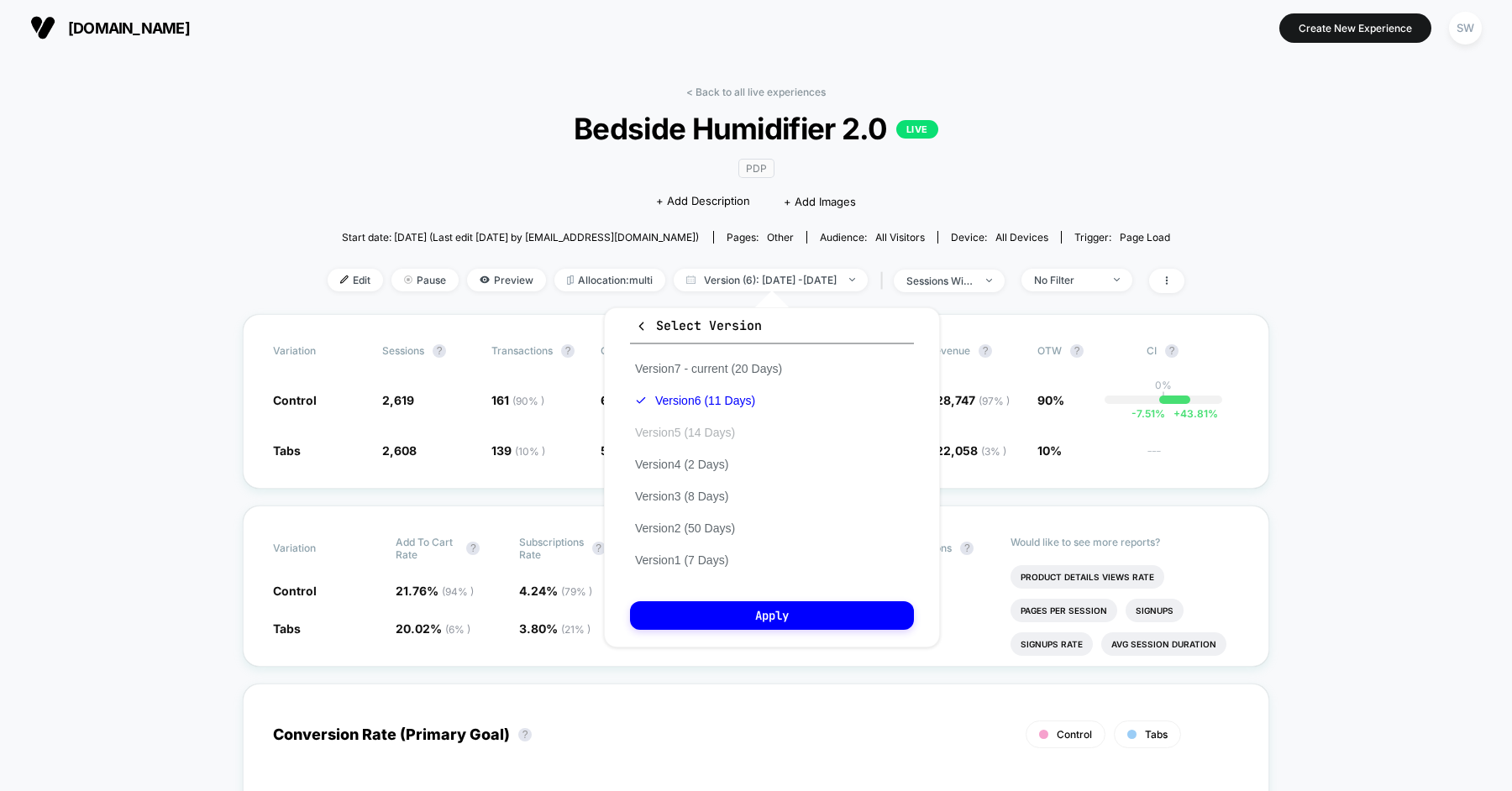
click at [714, 434] on button "Version 5 (14 Days)" at bounding box center [685, 433] width 110 height 15
click at [744, 607] on button "Apply" at bounding box center [771, 616] width 284 height 29
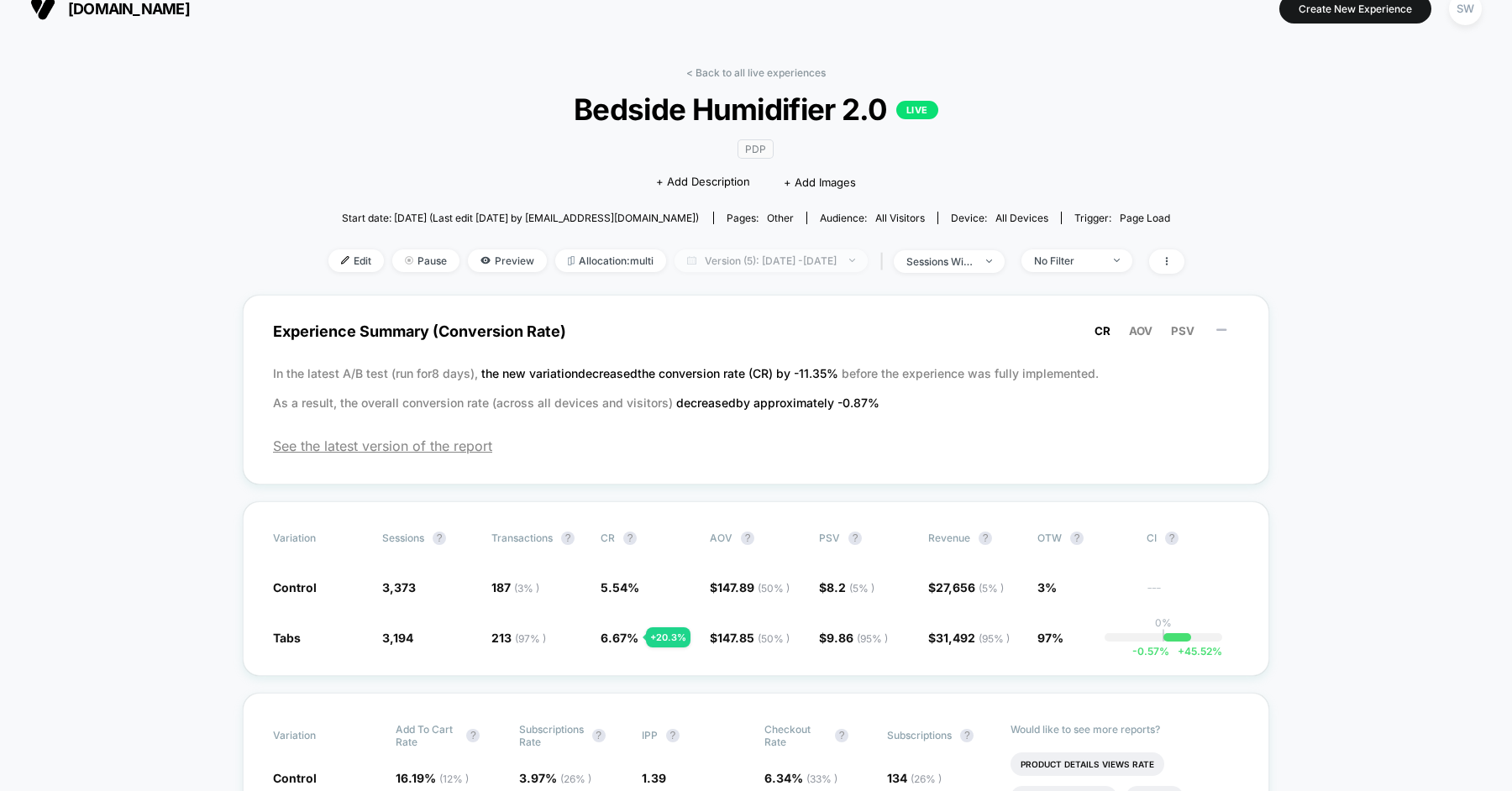
scroll to position [25, 0]
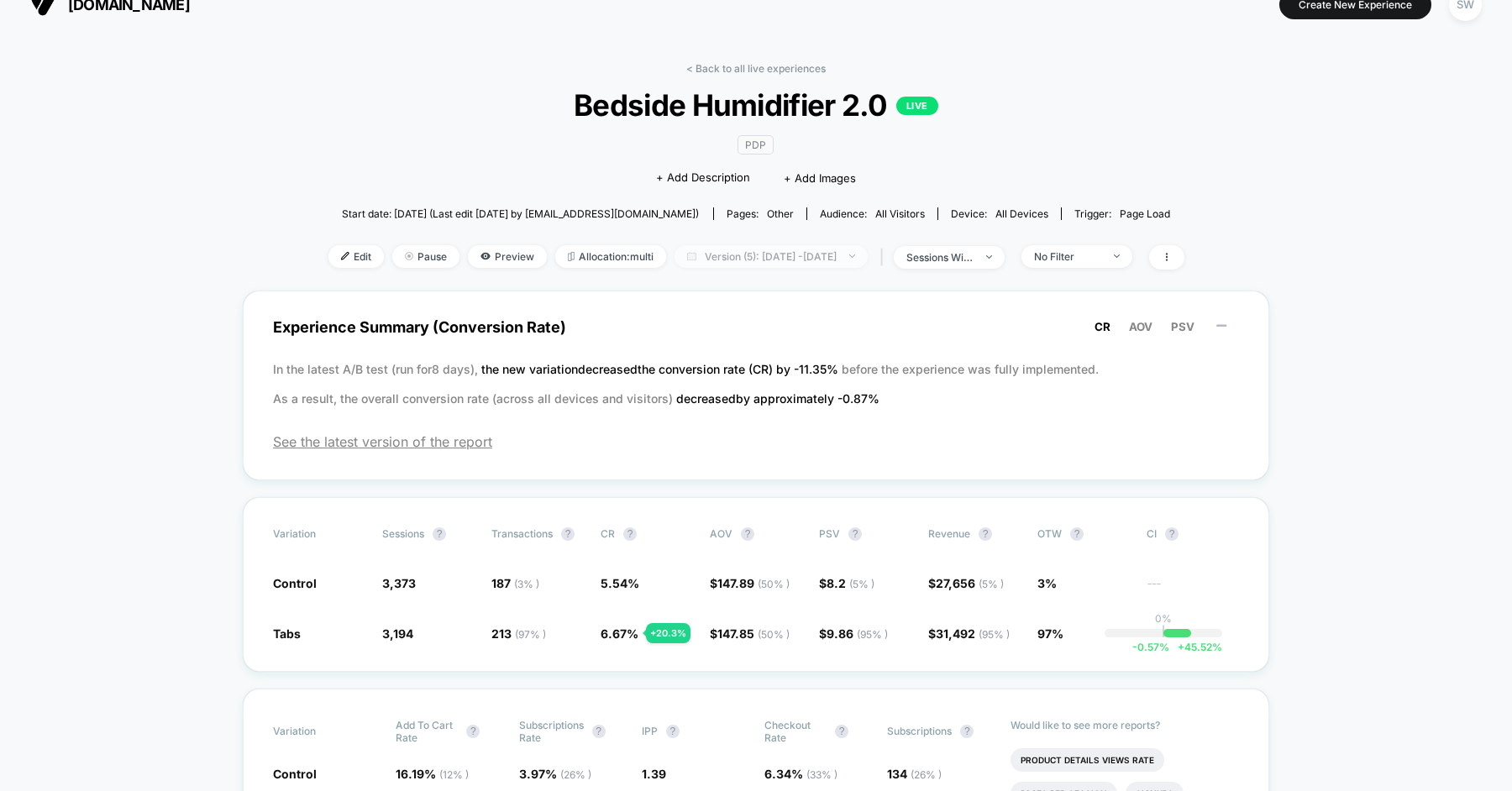
click at [715, 258] on span "Version (5): [DATE] - [DATE]" at bounding box center [771, 256] width 193 height 22
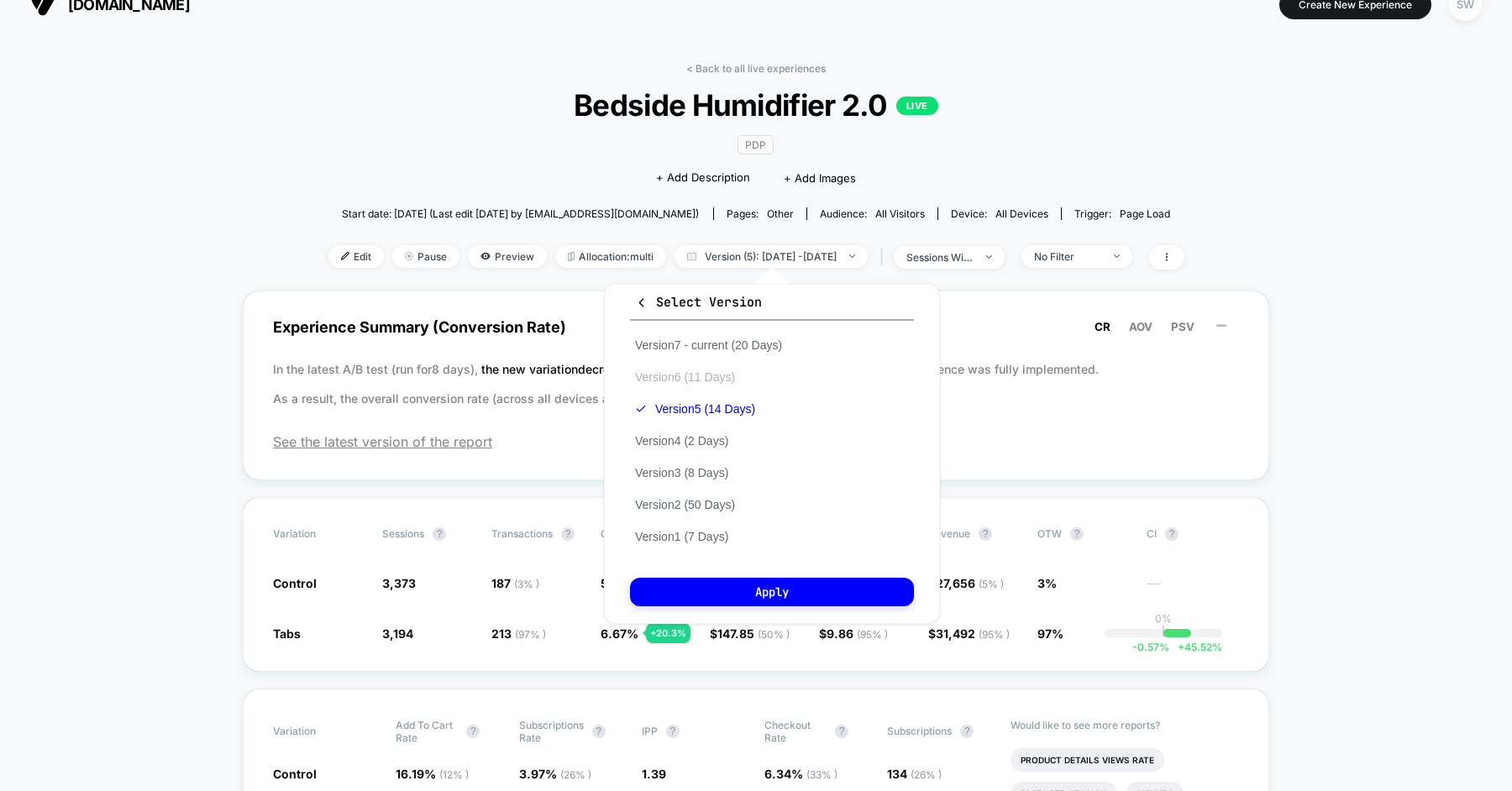
click at [697, 372] on button "Version 6 (11 Days)" at bounding box center [685, 378] width 110 height 15
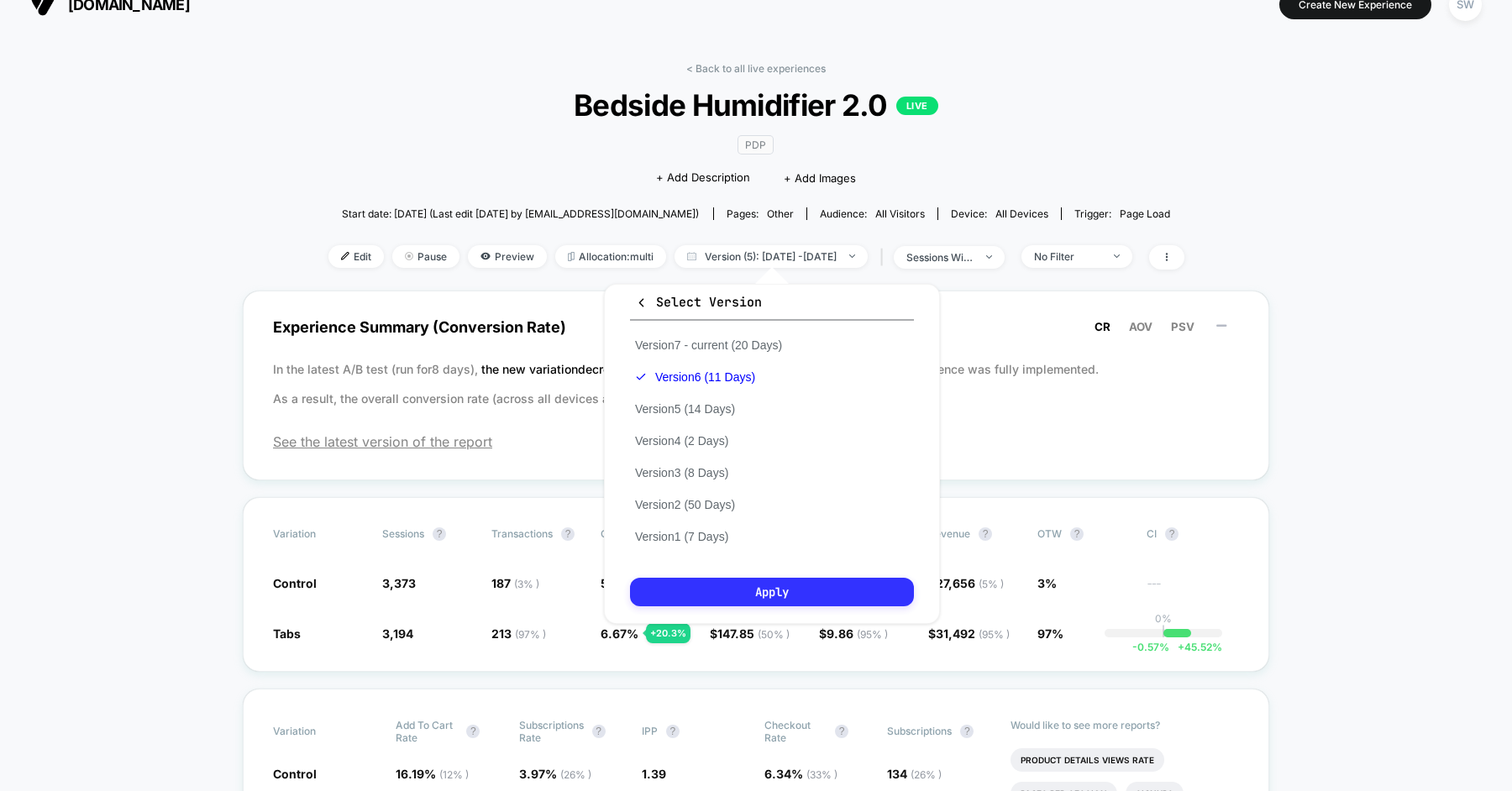
click at [752, 581] on button "Apply" at bounding box center [771, 593] width 284 height 29
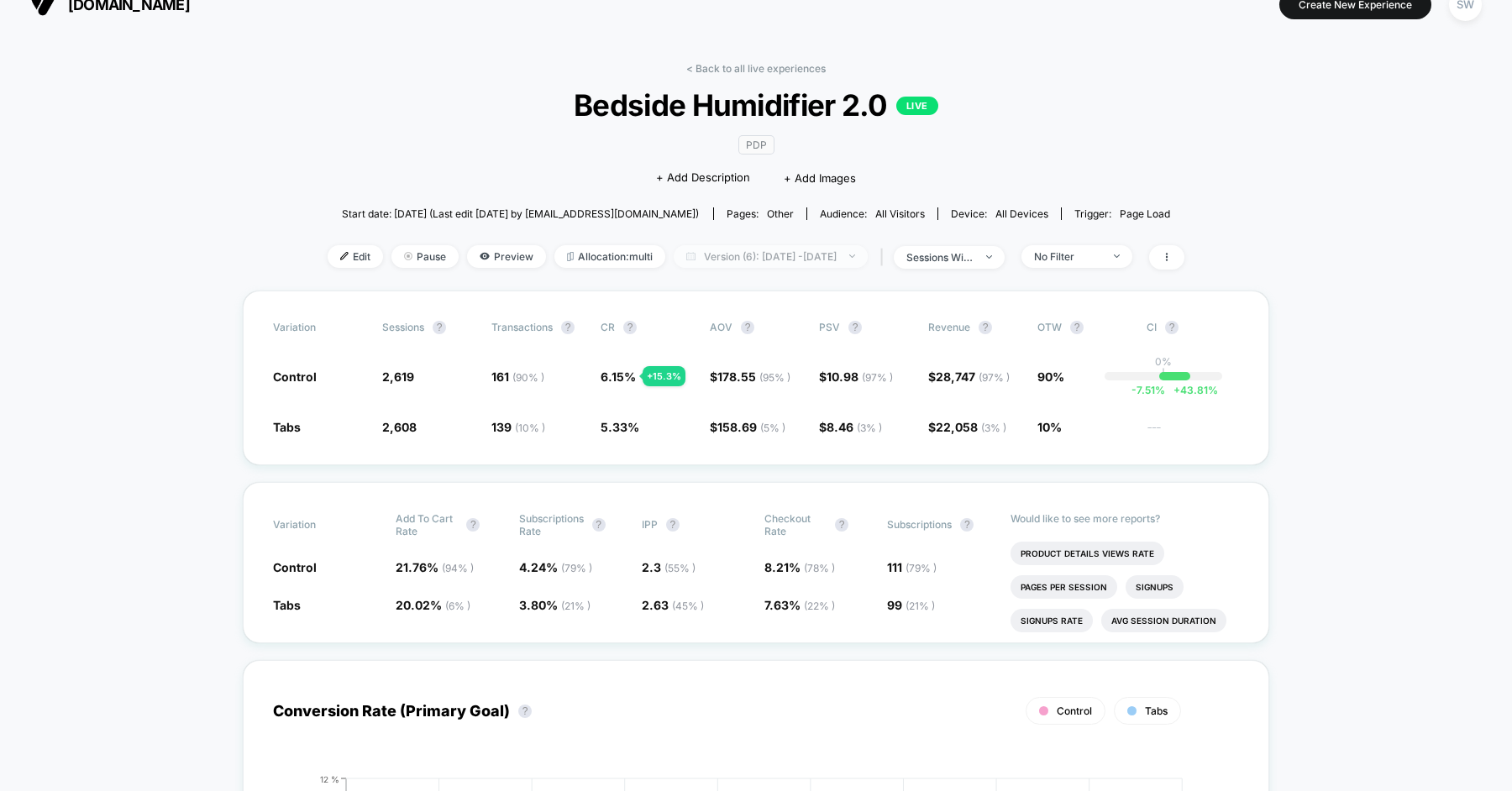
click at [741, 260] on span "Version (6): [DATE] - [DATE]" at bounding box center [770, 256] width 194 height 22
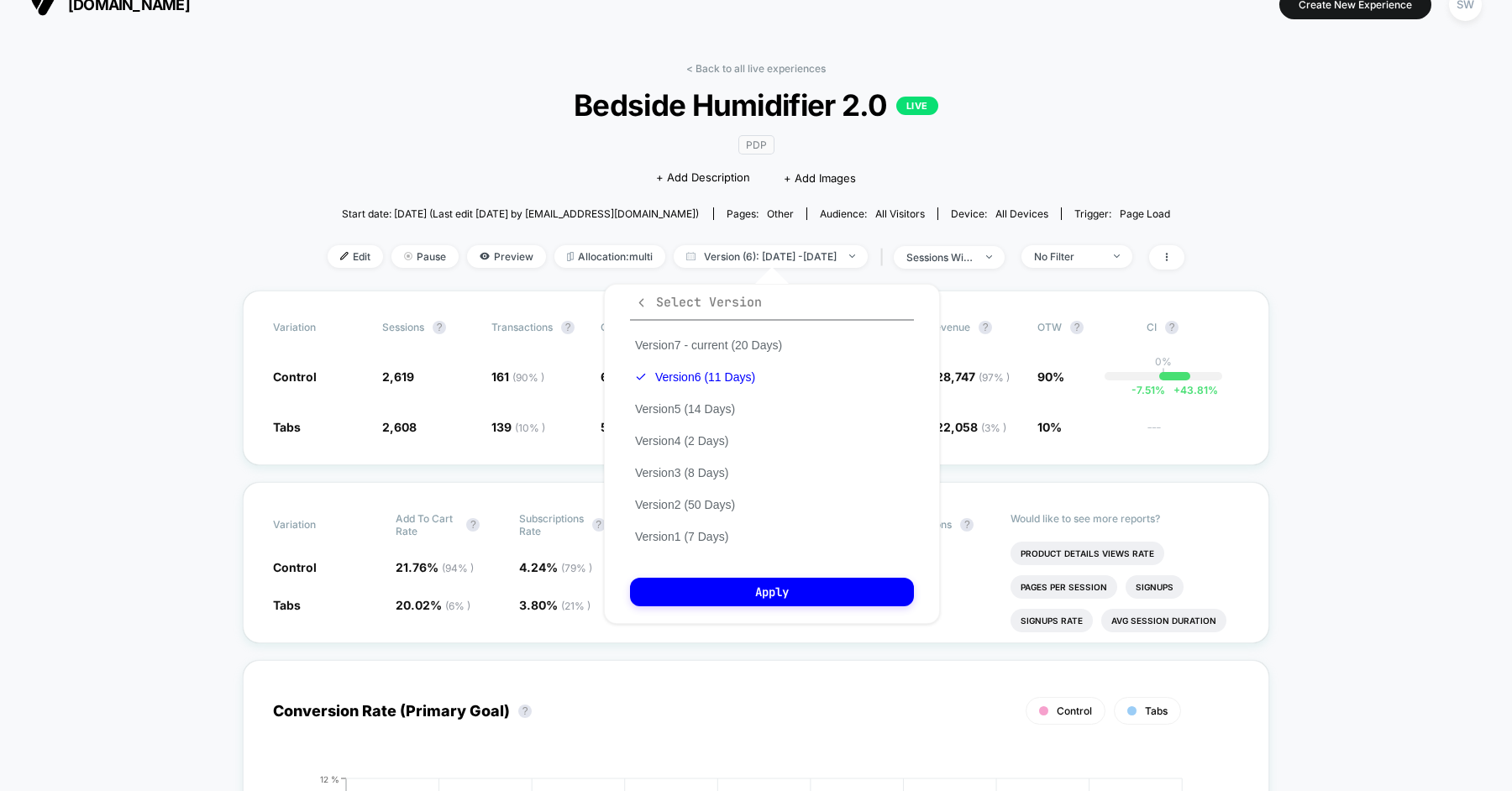
click at [642, 300] on icon "button" at bounding box center [641, 302] width 13 height 13
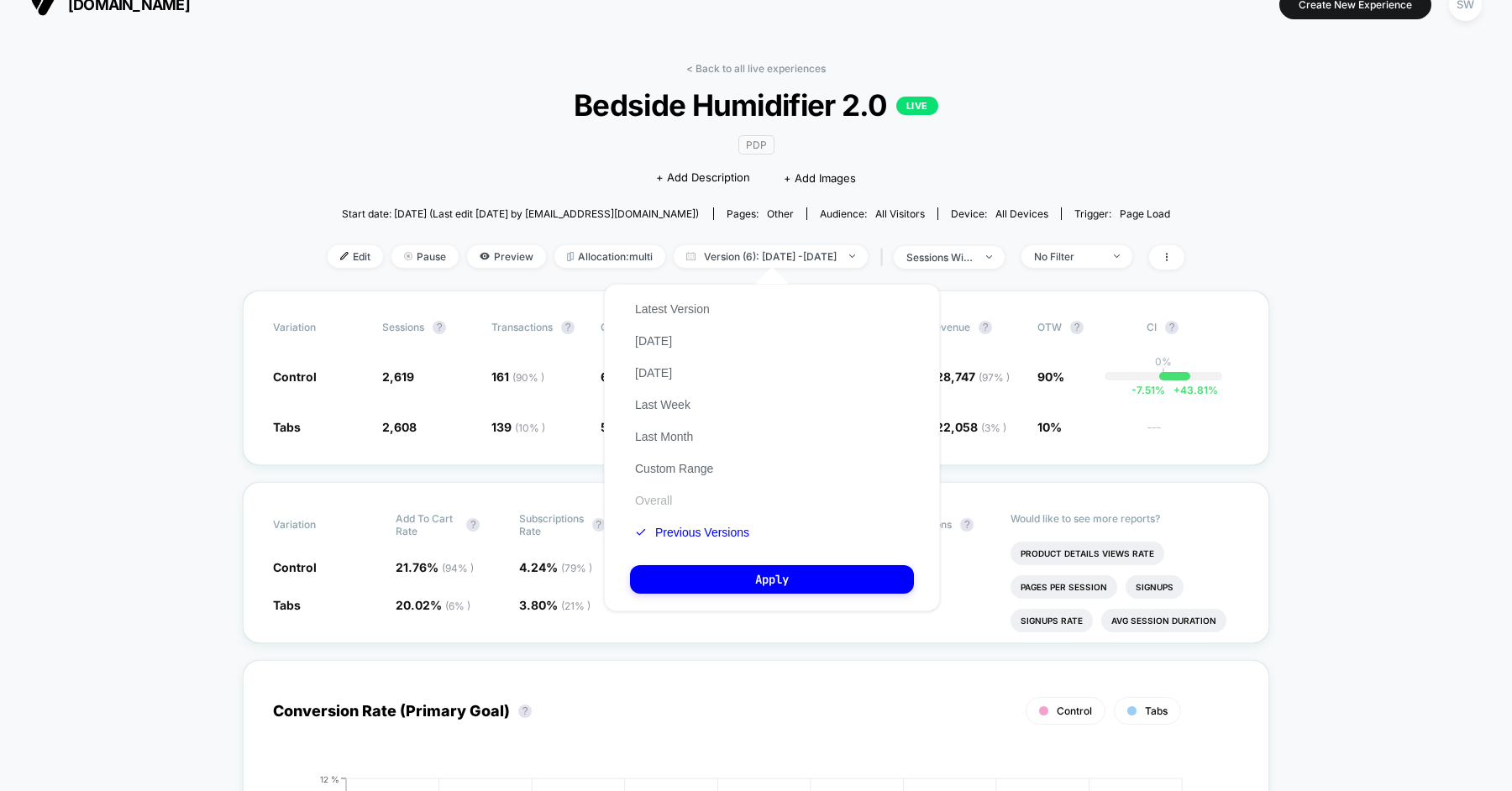
click at [658, 506] on button "Overall" at bounding box center [653, 501] width 47 height 15
click at [686, 585] on button "Apply" at bounding box center [771, 579] width 284 height 29
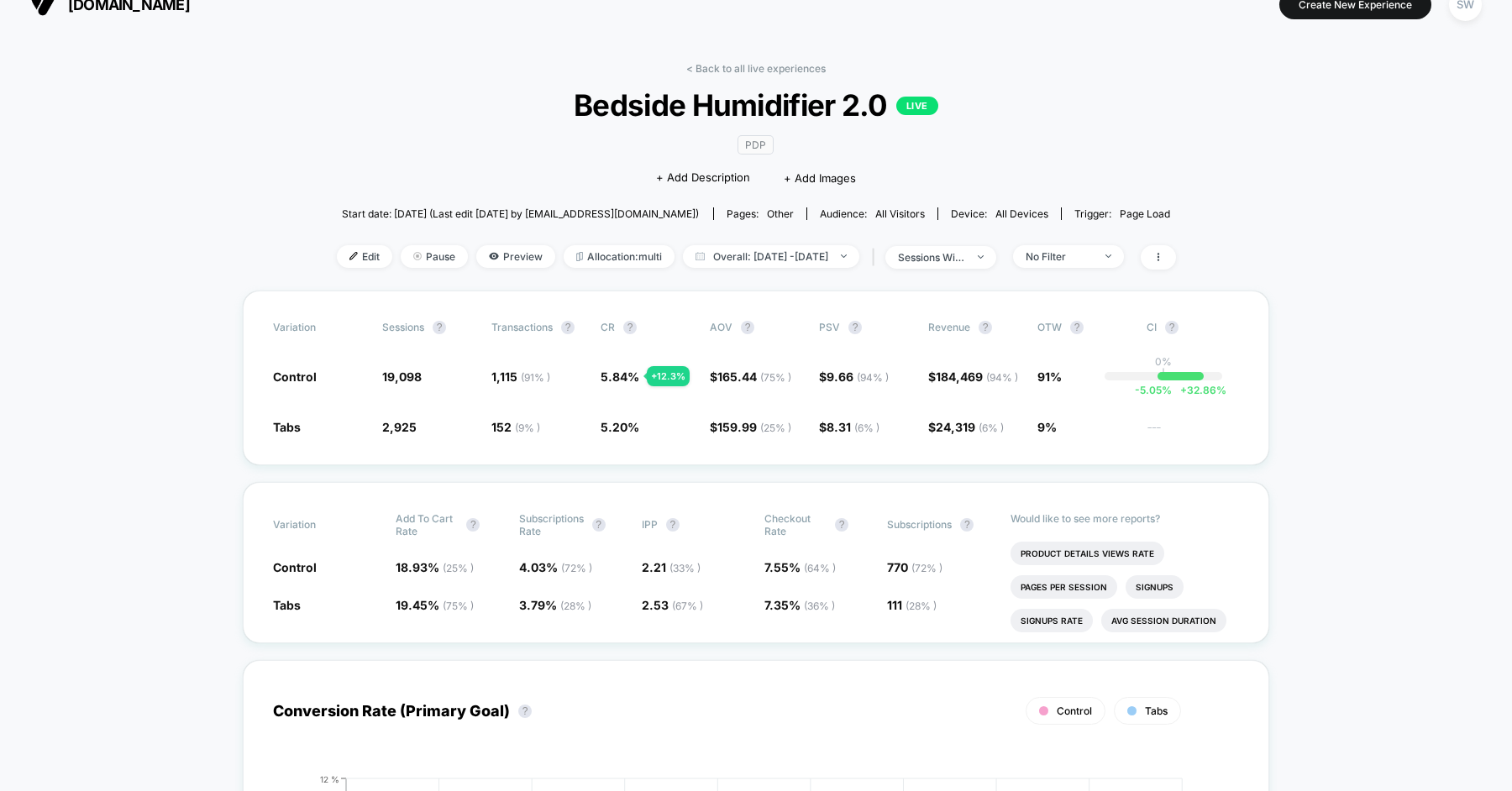
scroll to position [32, 0]
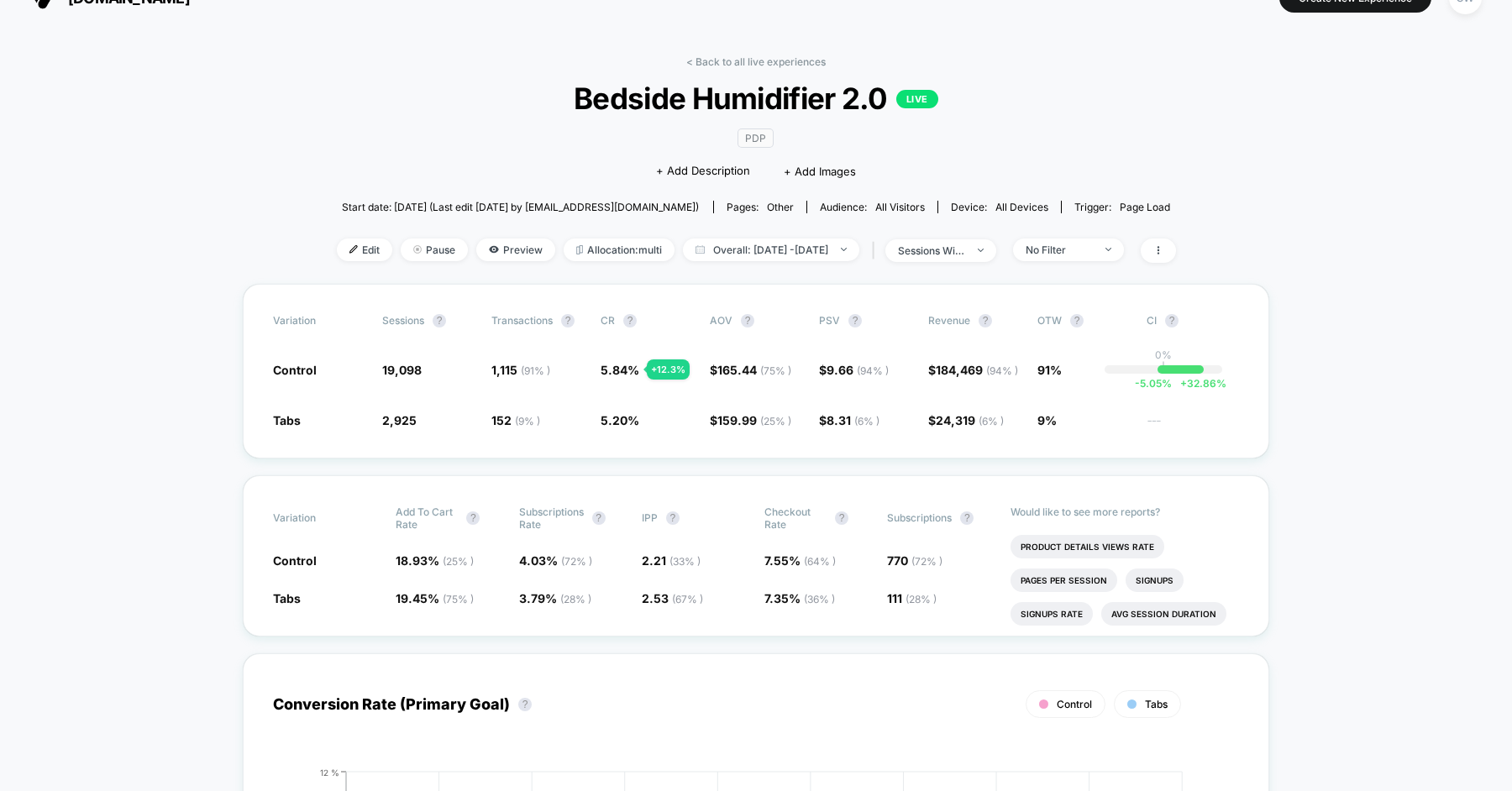
click at [472, 168] on div "< Back to all live experiences Bedside Humidifier 2.0 LIVE PDP Click to edit ex…" at bounding box center [756, 169] width 839 height 229
click at [762, 62] on link "< Back to all live experiences" at bounding box center [756, 61] width 139 height 13
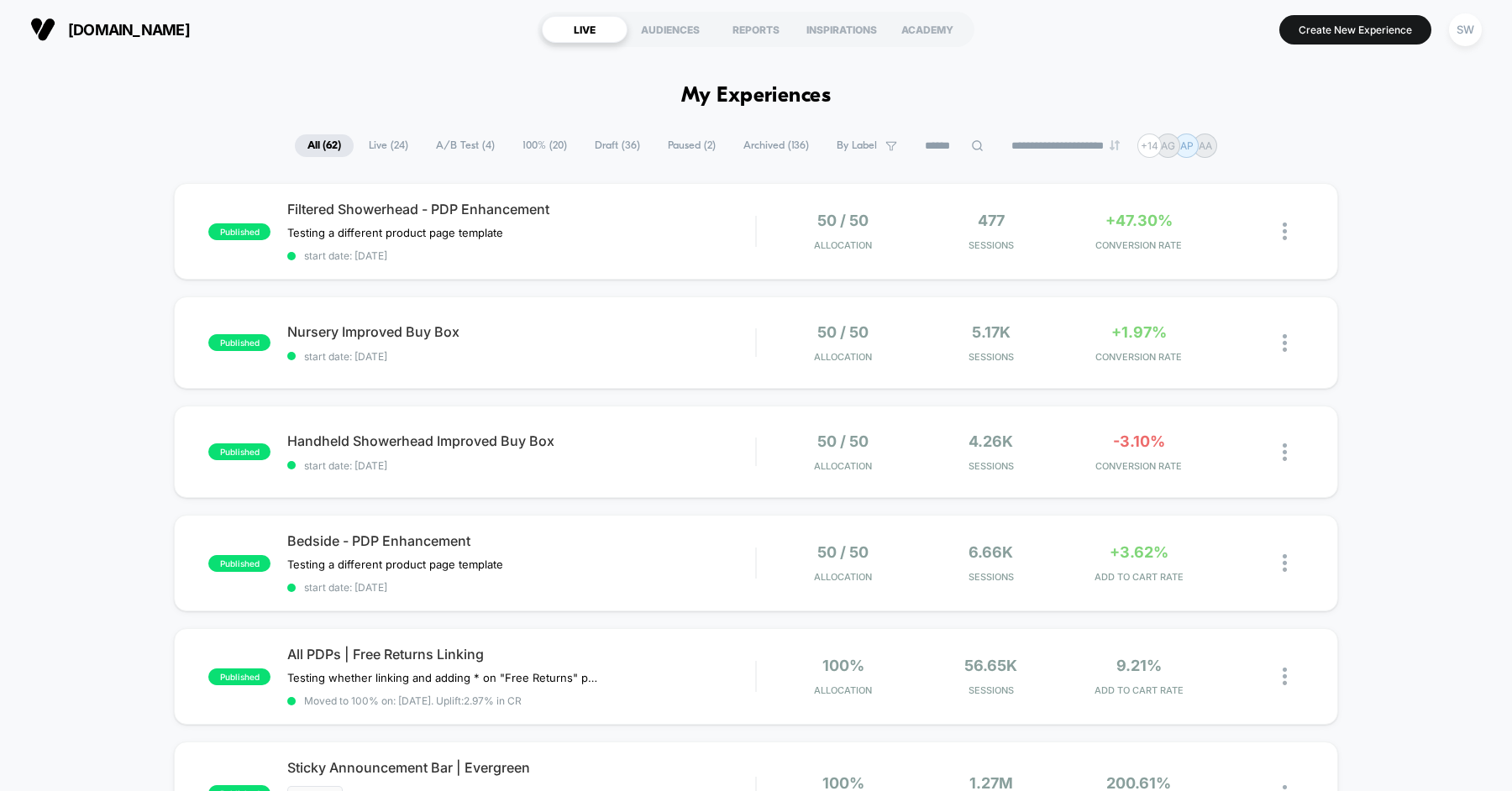
click at [385, 151] on span "Live ( 24 )" at bounding box center [388, 145] width 65 height 22
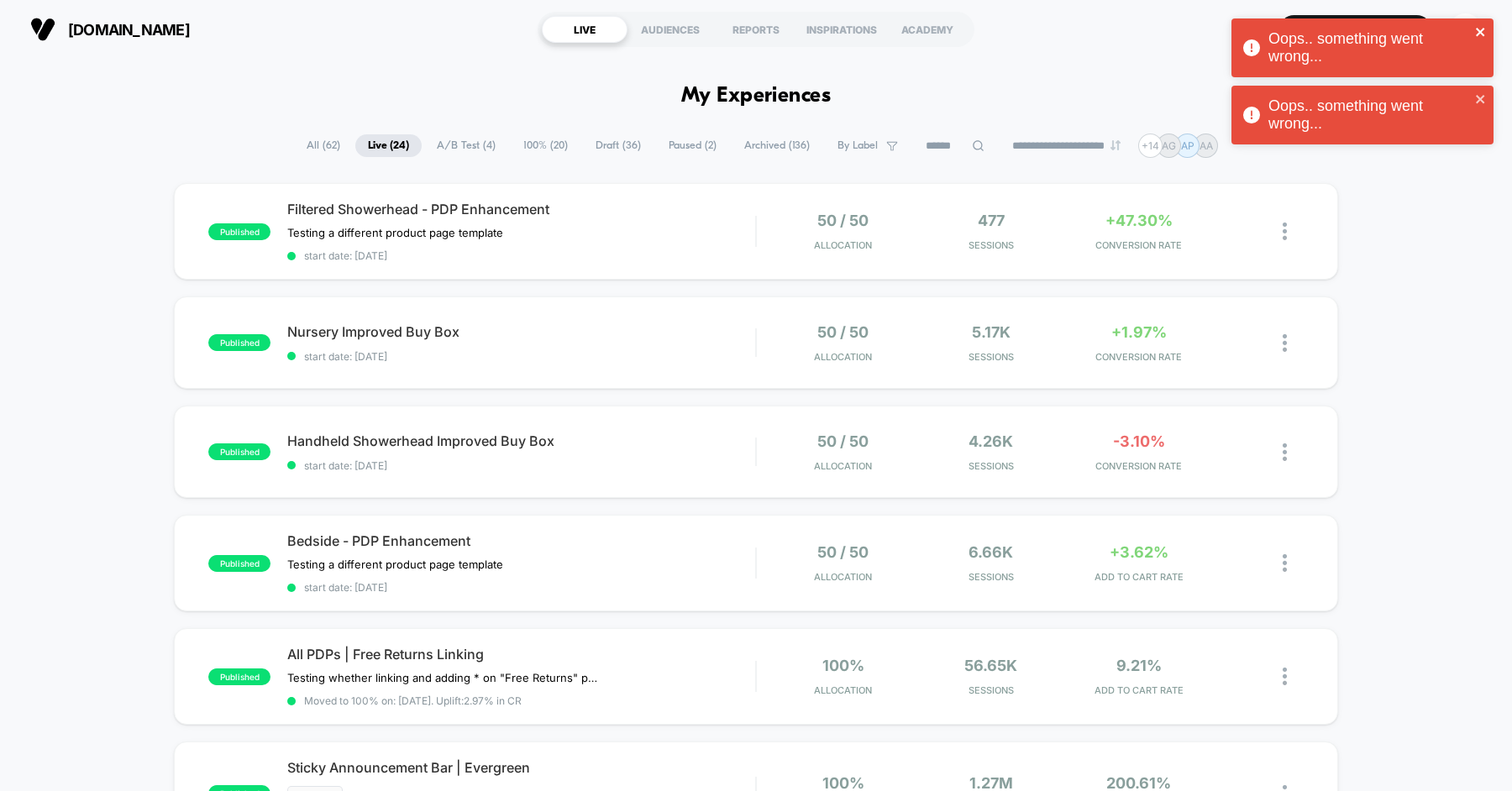
click at [1475, 29] on icon "close" at bounding box center [1481, 32] width 12 height 14
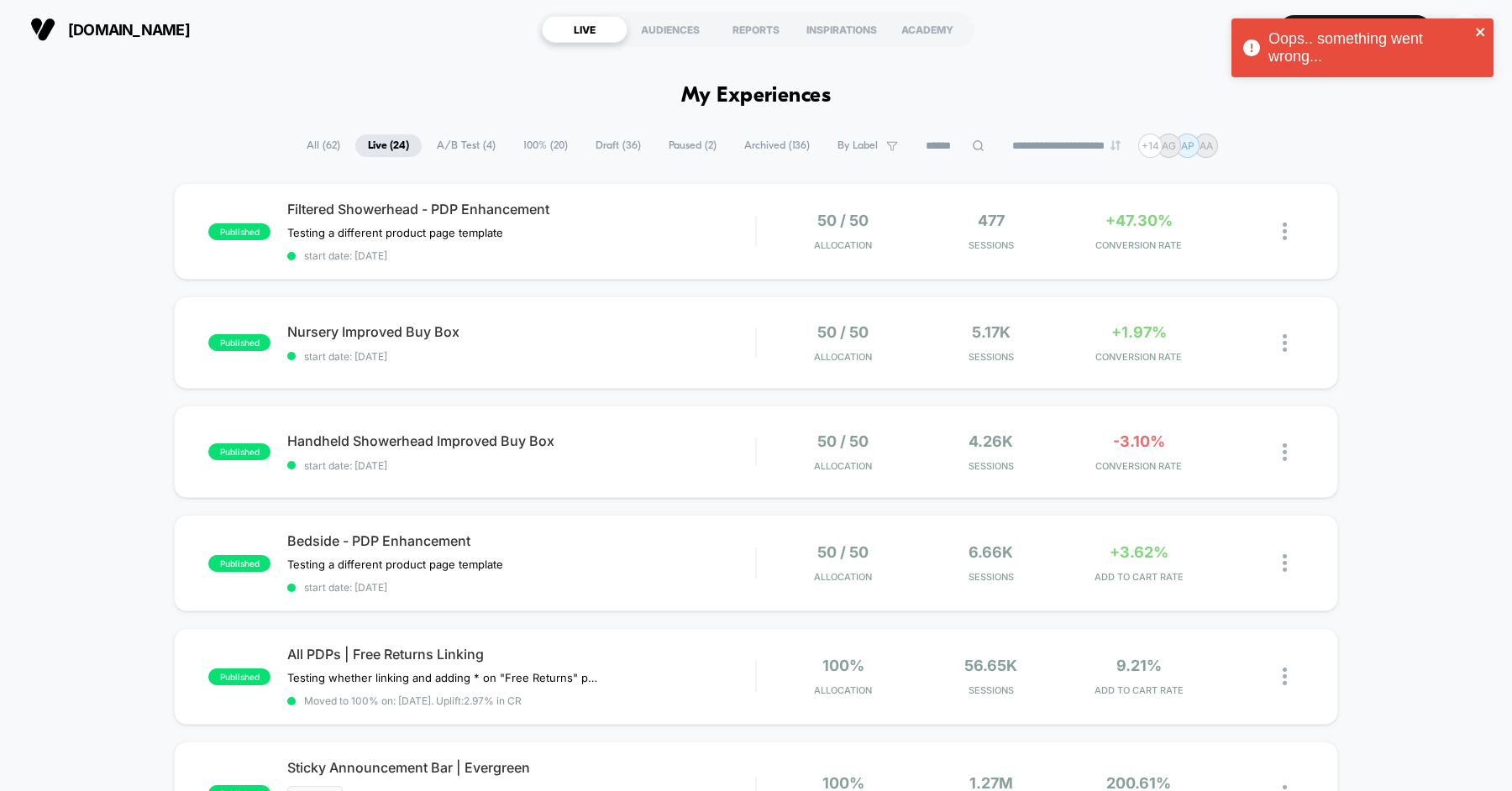
click at [1478, 31] on icon "close" at bounding box center [1479, 32] width 9 height 9
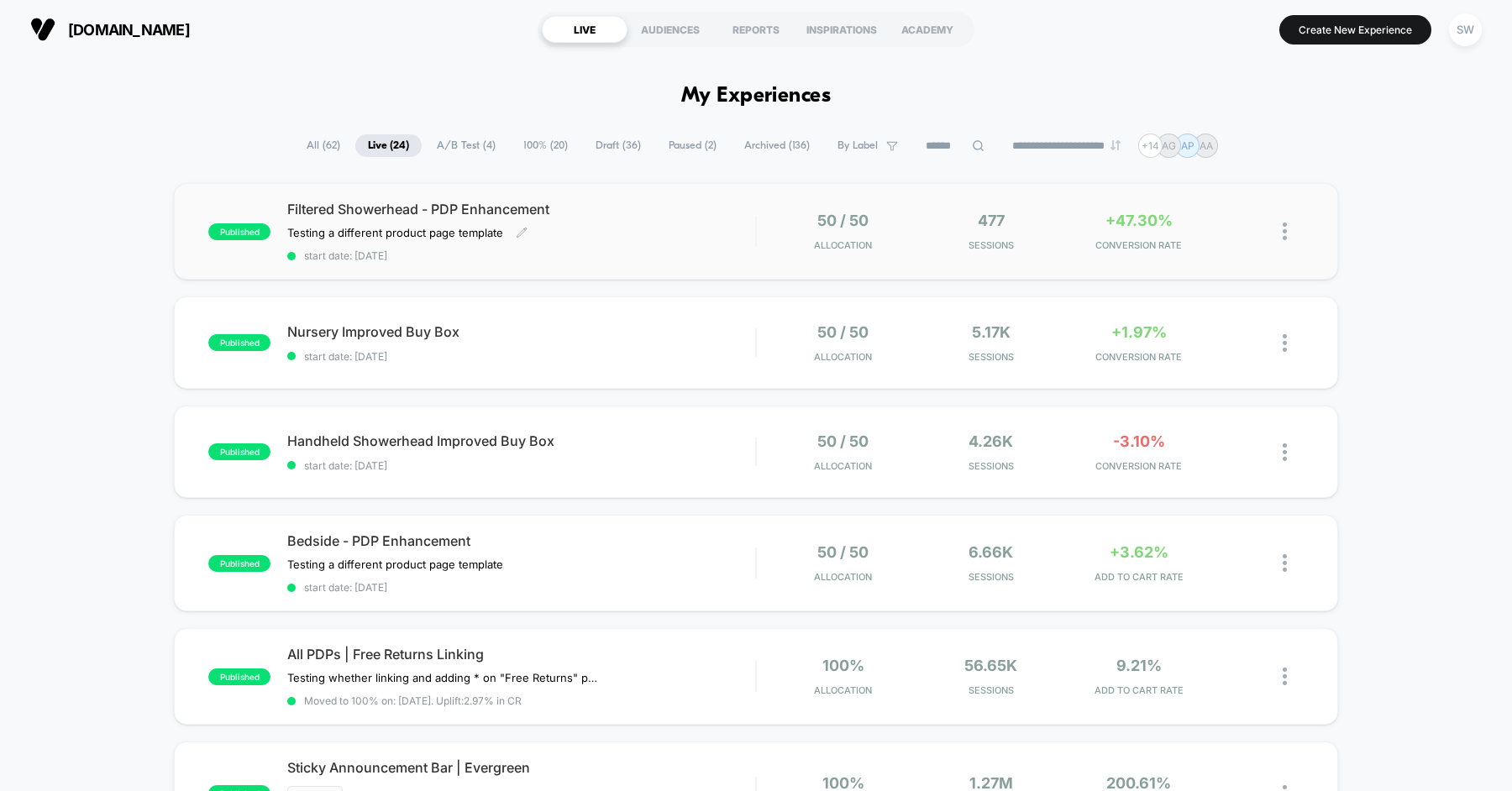
scroll to position [15, 0]
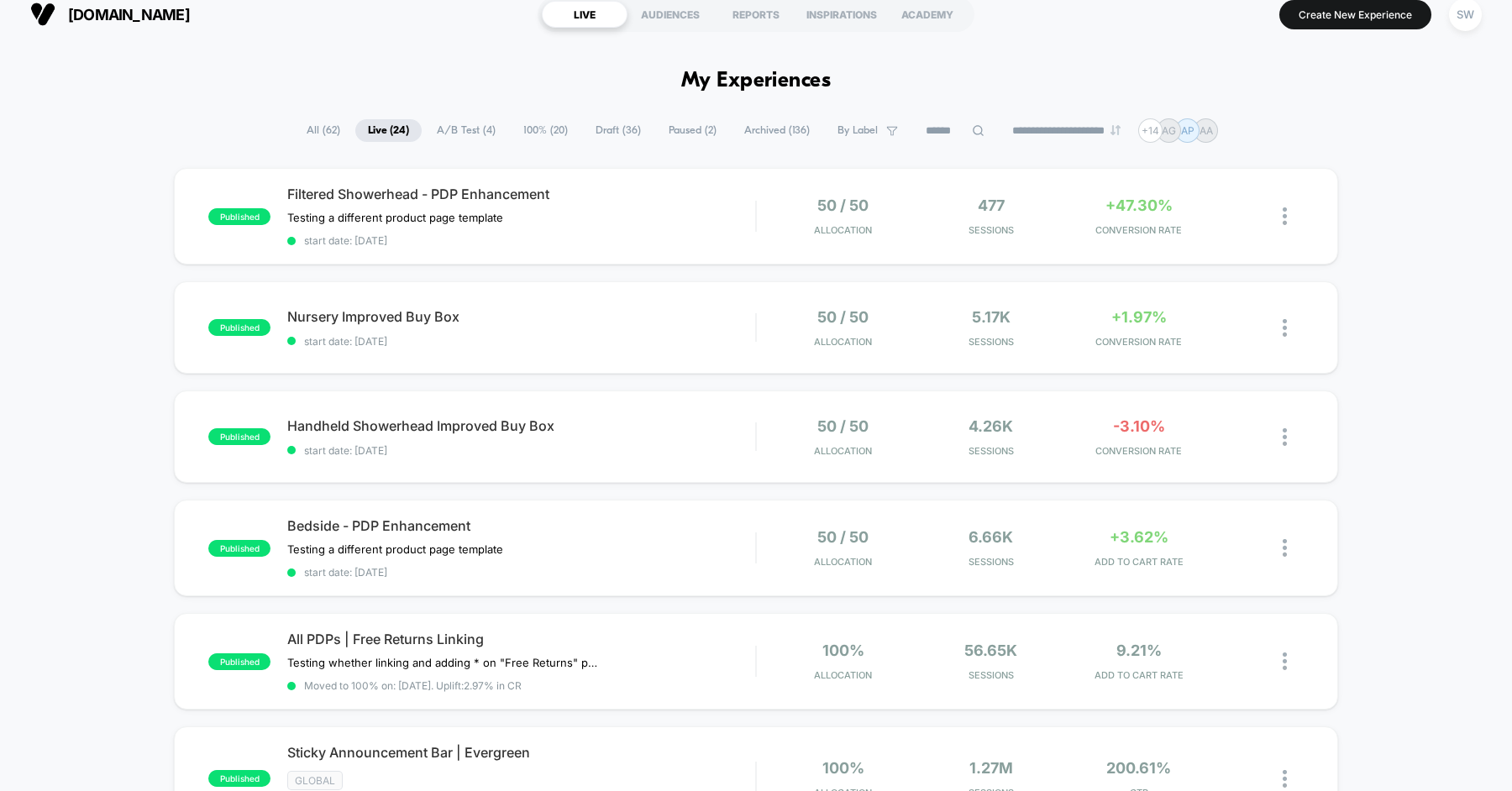
click at [459, 134] on span "A/B Test ( 4 )" at bounding box center [465, 130] width 84 height 22
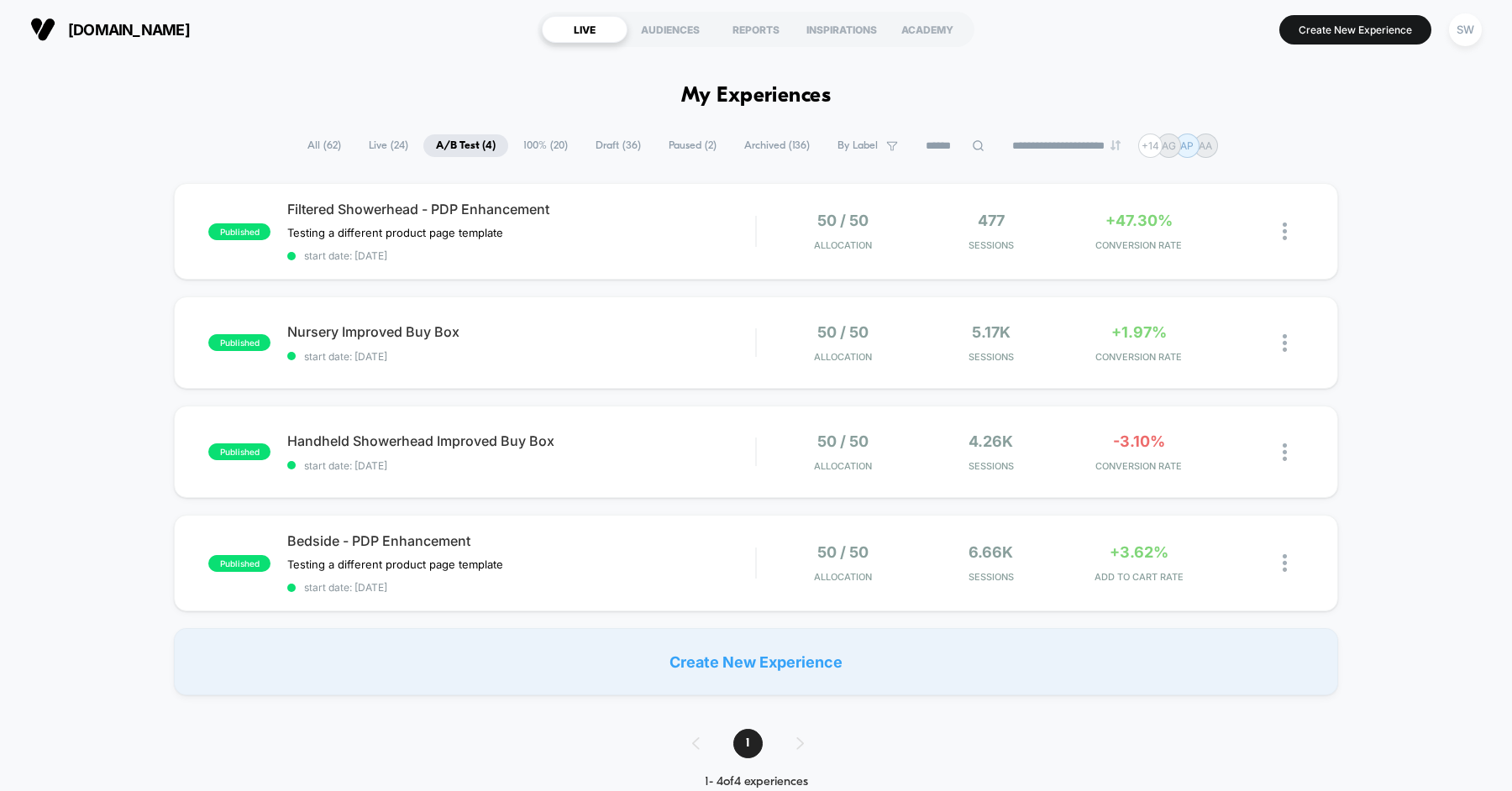
click at [381, 145] on span "Live ( 24 )" at bounding box center [388, 145] width 65 height 22
